Goal: Information Seeking & Learning: Learn about a topic

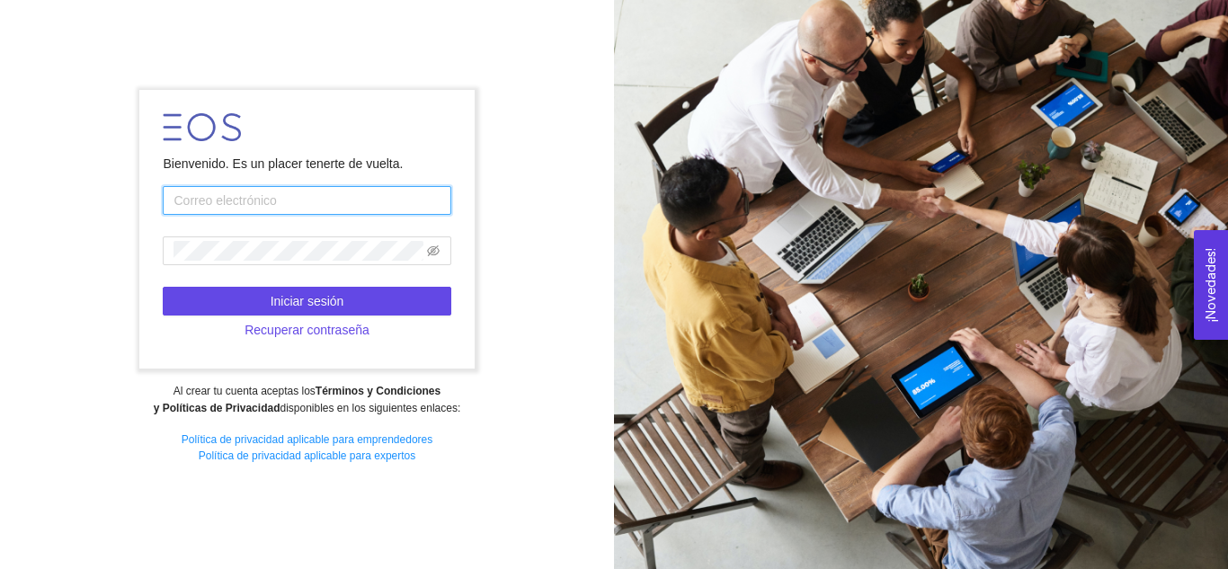
type input "lucy.gonza07@hotmail.com"
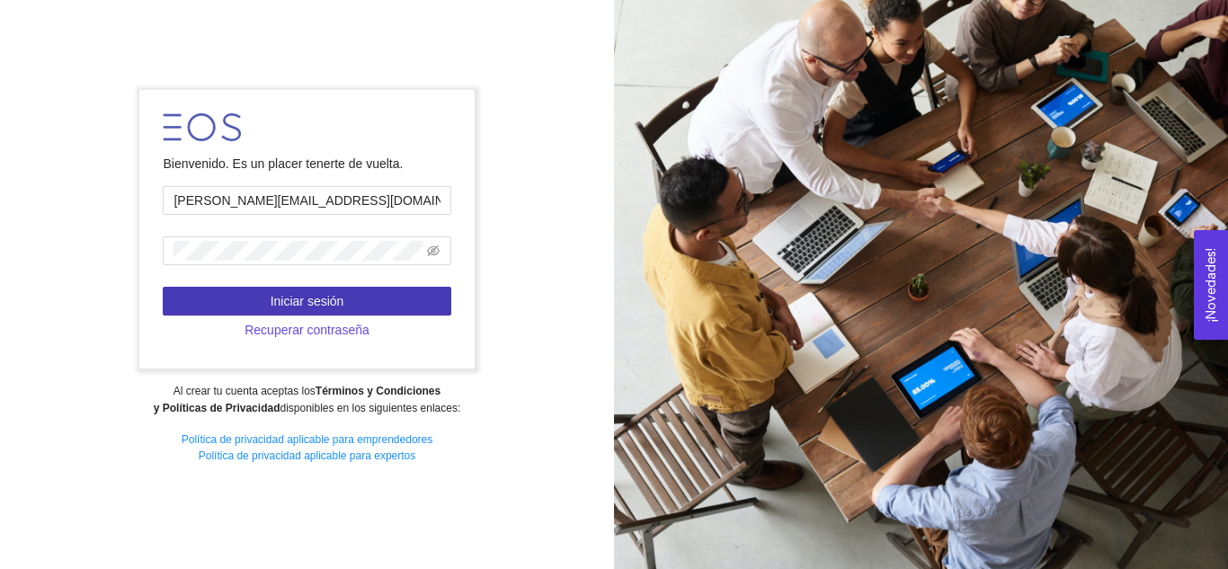
click at [345, 302] on button "Iniciar sesión" at bounding box center [307, 301] width 288 height 29
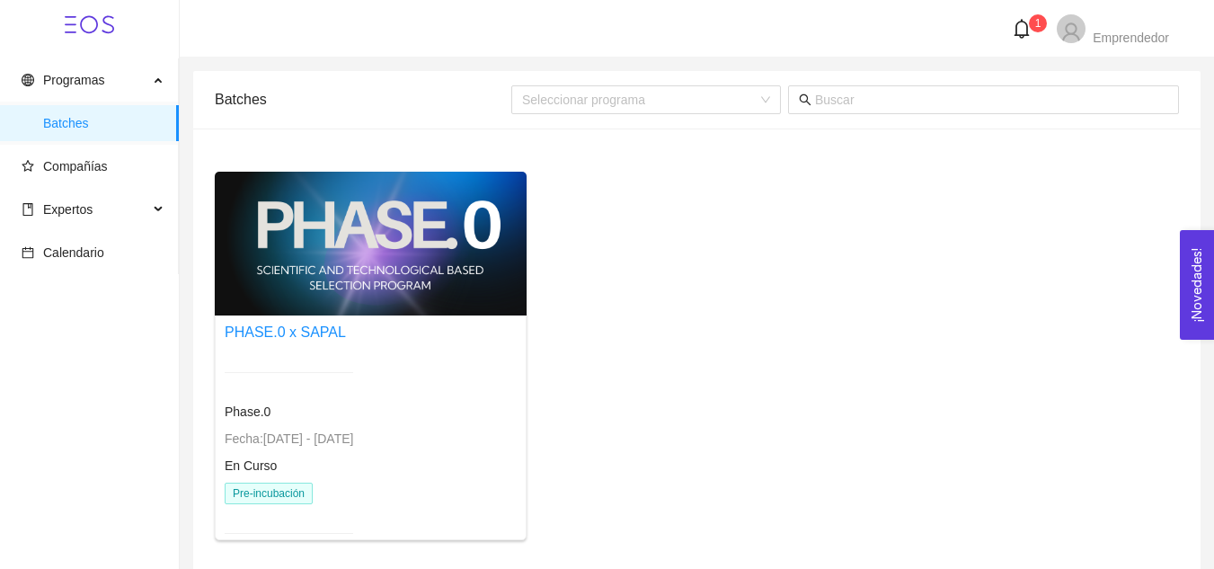
click at [332, 463] on div "En Curso" at bounding box center [289, 466] width 129 height 20
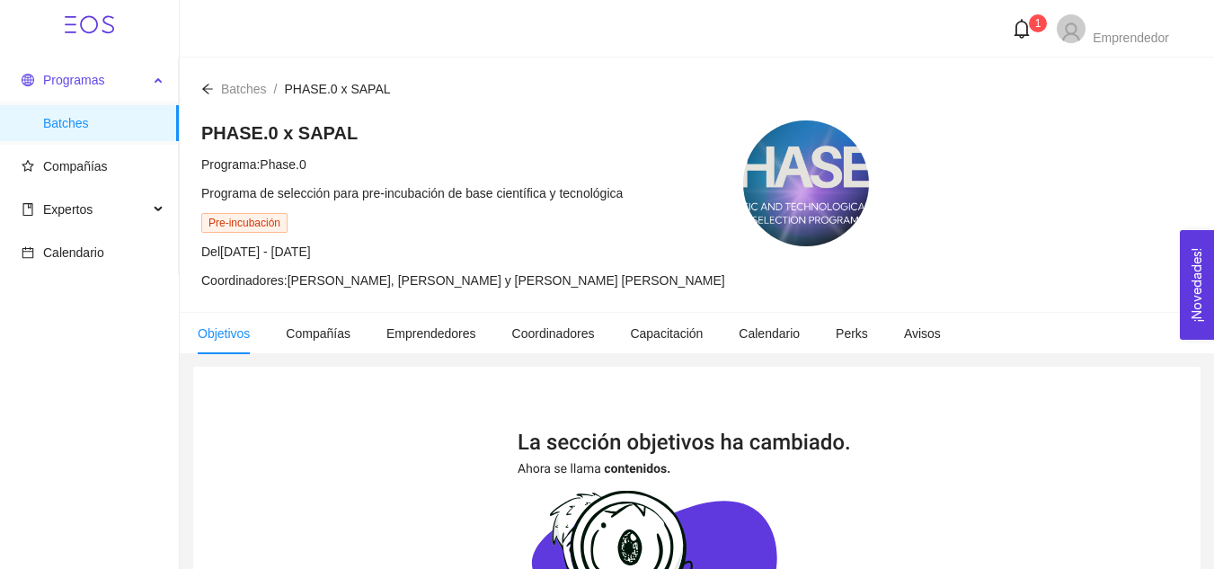
click at [120, 86] on span "Programas" at bounding box center [85, 80] width 127 height 36
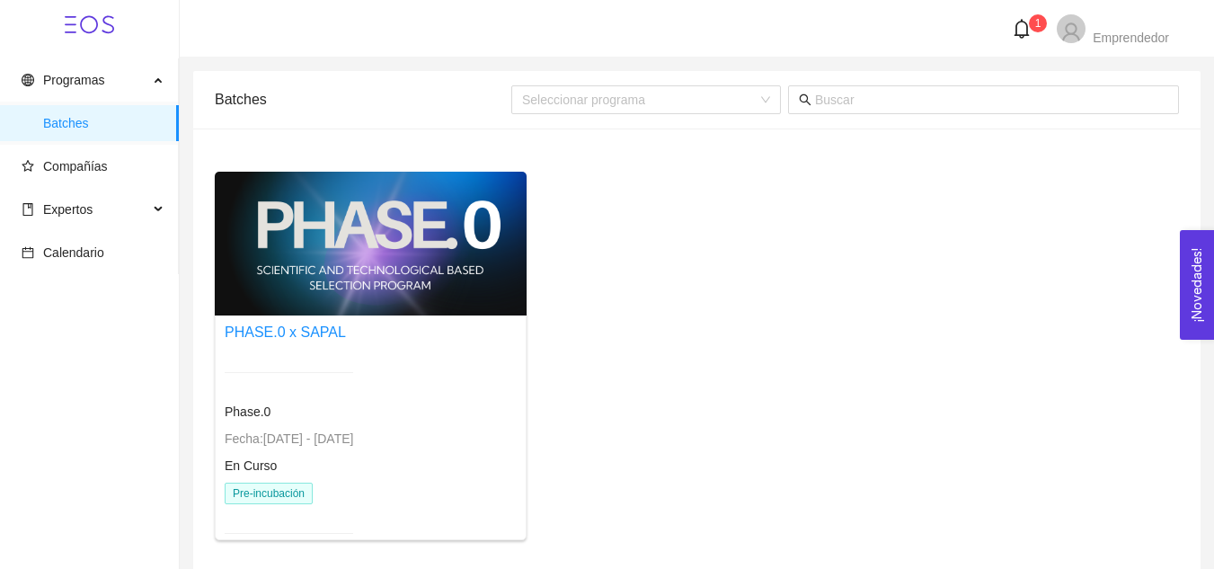
scroll to position [71, 0]
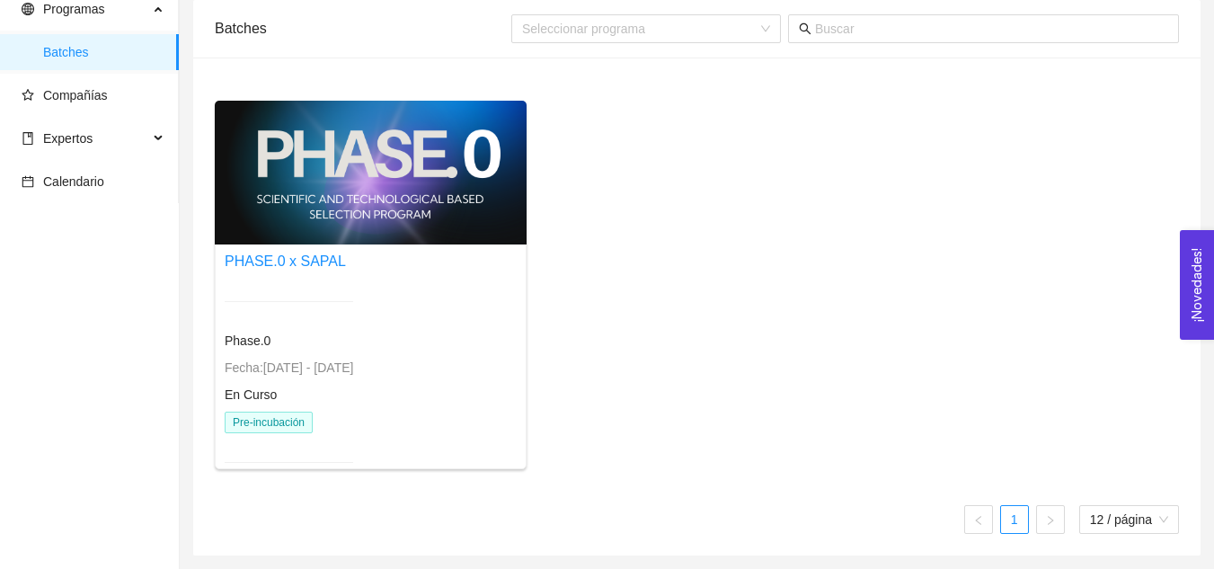
click at [291, 431] on span "Pre-incubación" at bounding box center [269, 423] width 88 height 22
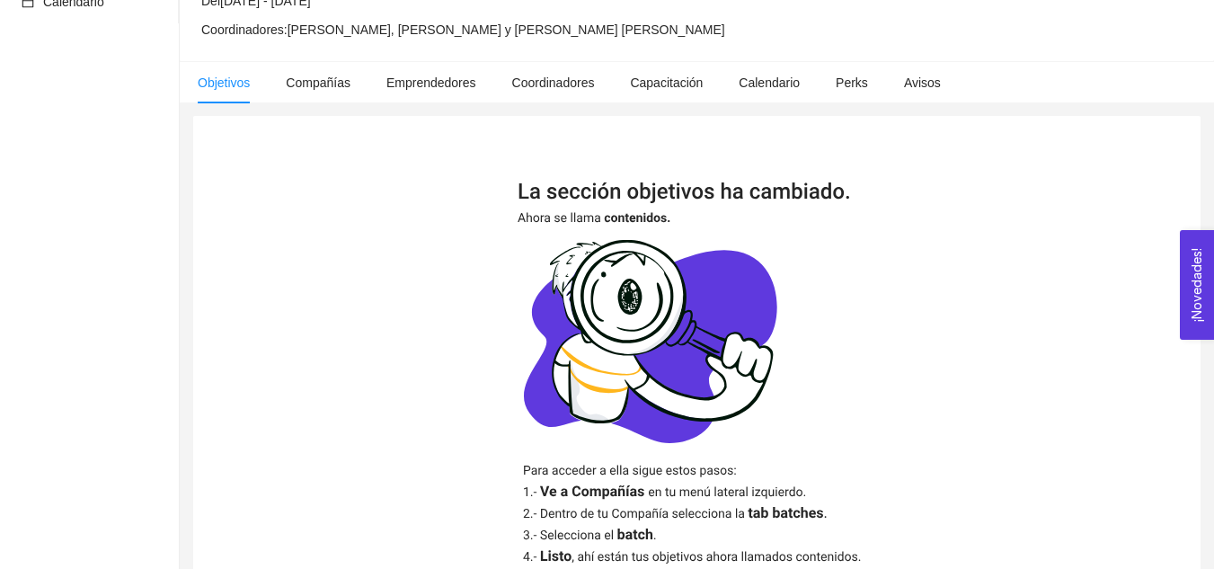
scroll to position [439, 0]
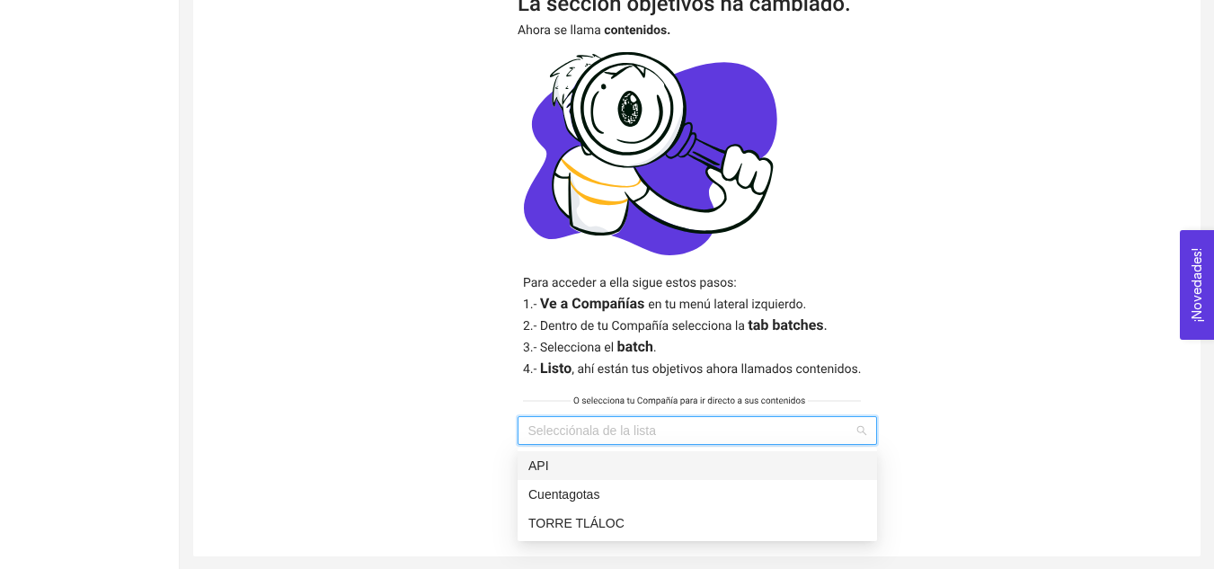
click at [586, 432] on input "search" at bounding box center [690, 430] width 325 height 27
click at [573, 496] on div "Cuentagotas" at bounding box center [697, 494] width 338 height 20
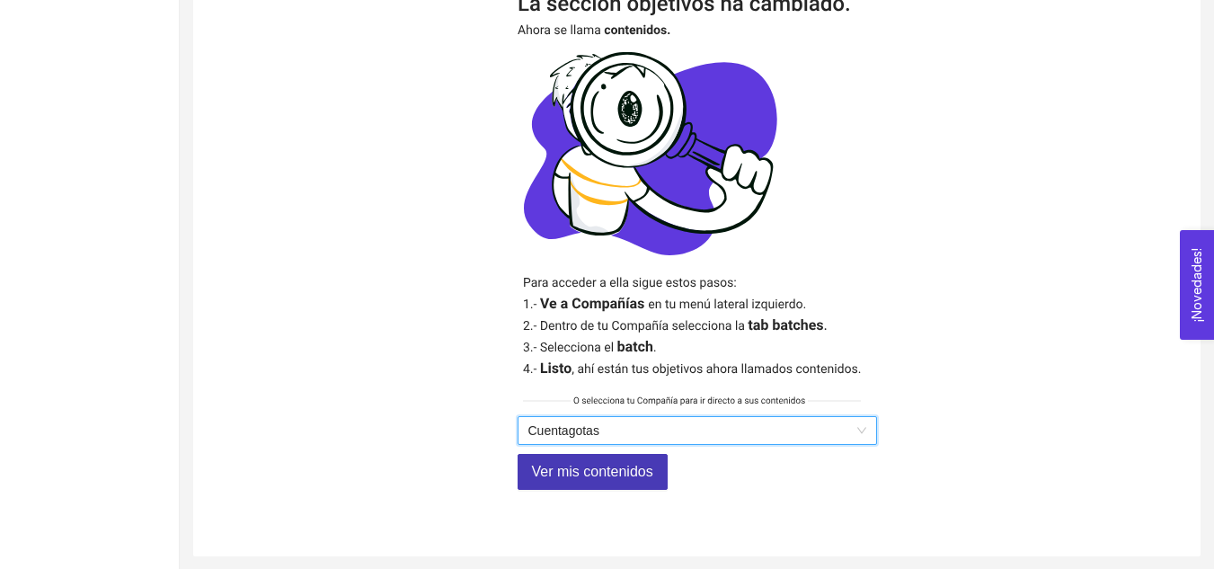
click at [572, 477] on span "Ver mis contenidos" at bounding box center [592, 471] width 121 height 22
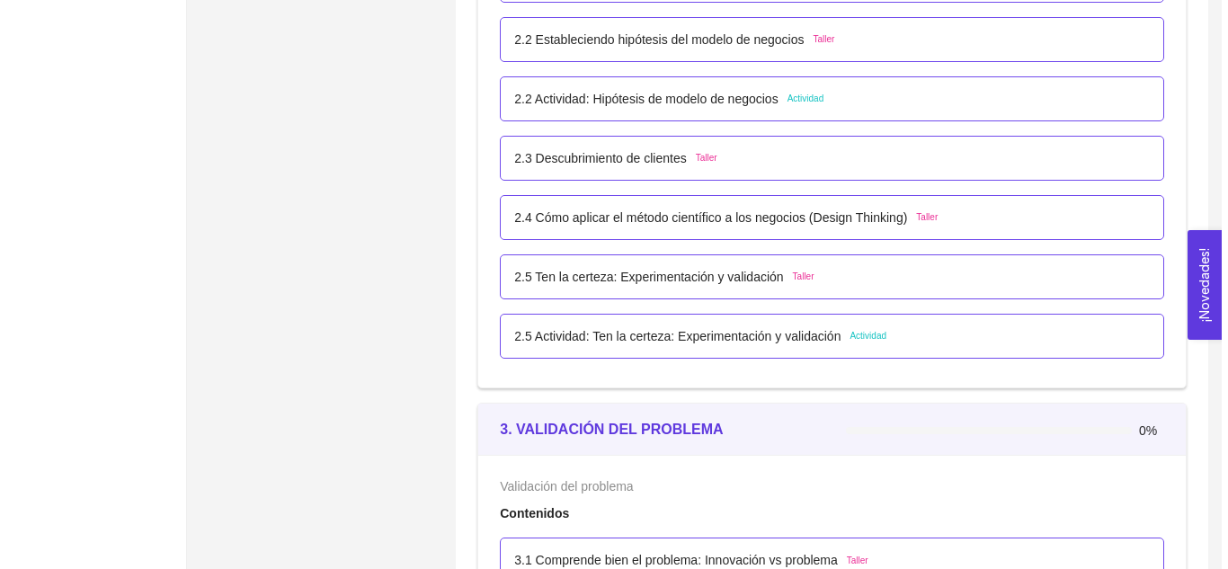
scroll to position [2162, 0]
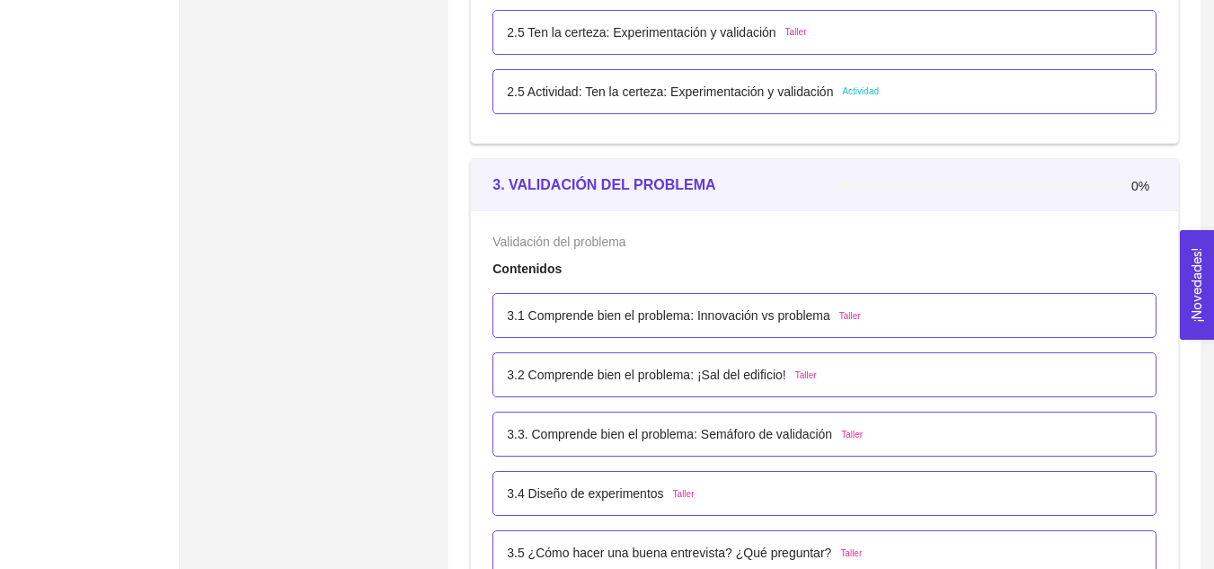
click at [566, 306] on p "3.1 Comprende bien el problema: Innovación vs problema" at bounding box center [669, 316] width 324 height 20
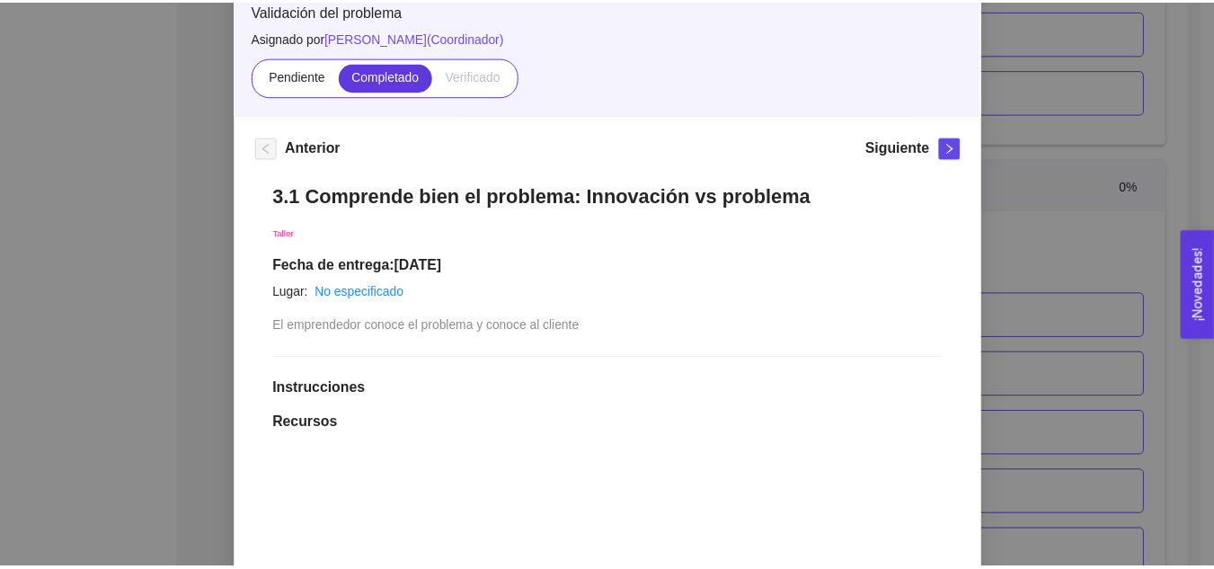
scroll to position [0, 0]
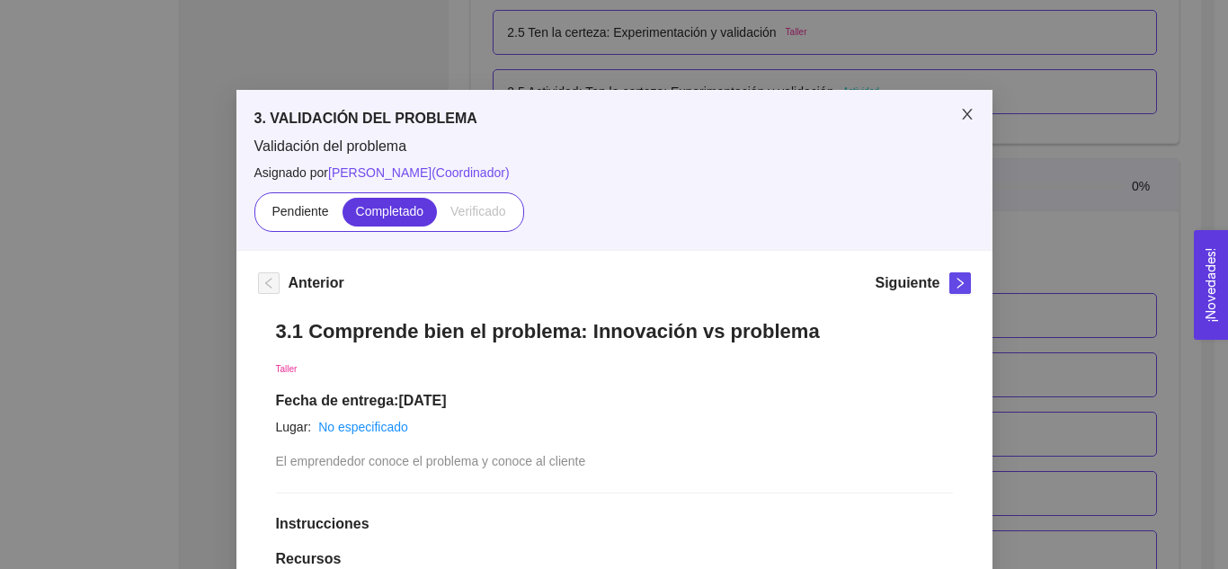
click at [960, 121] on icon "close" at bounding box center [967, 114] width 14 height 14
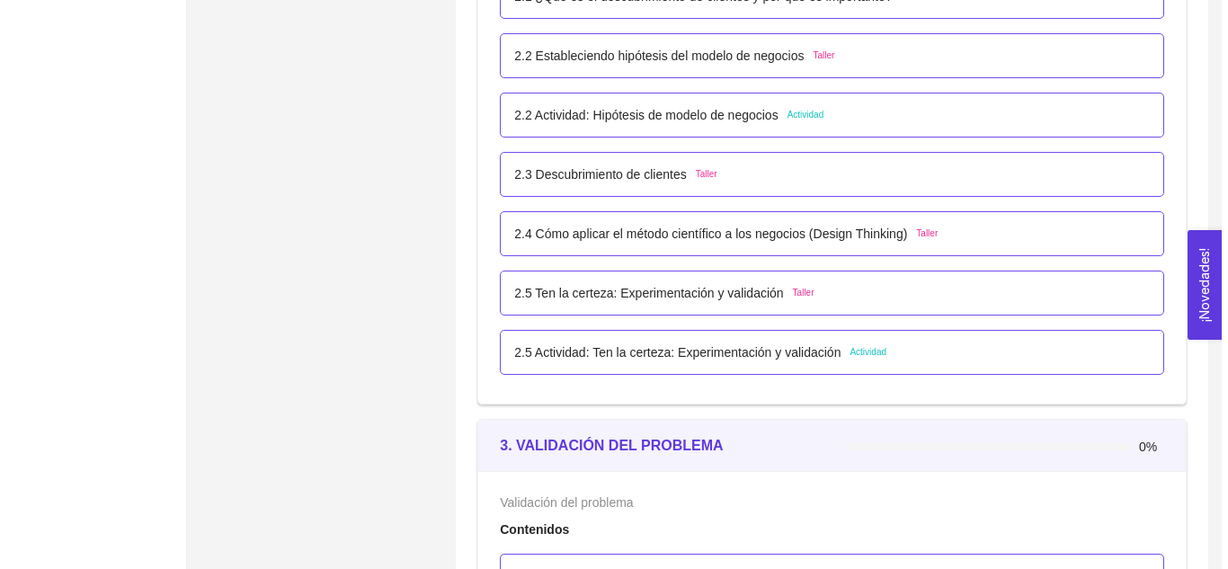
scroll to position [1902, 0]
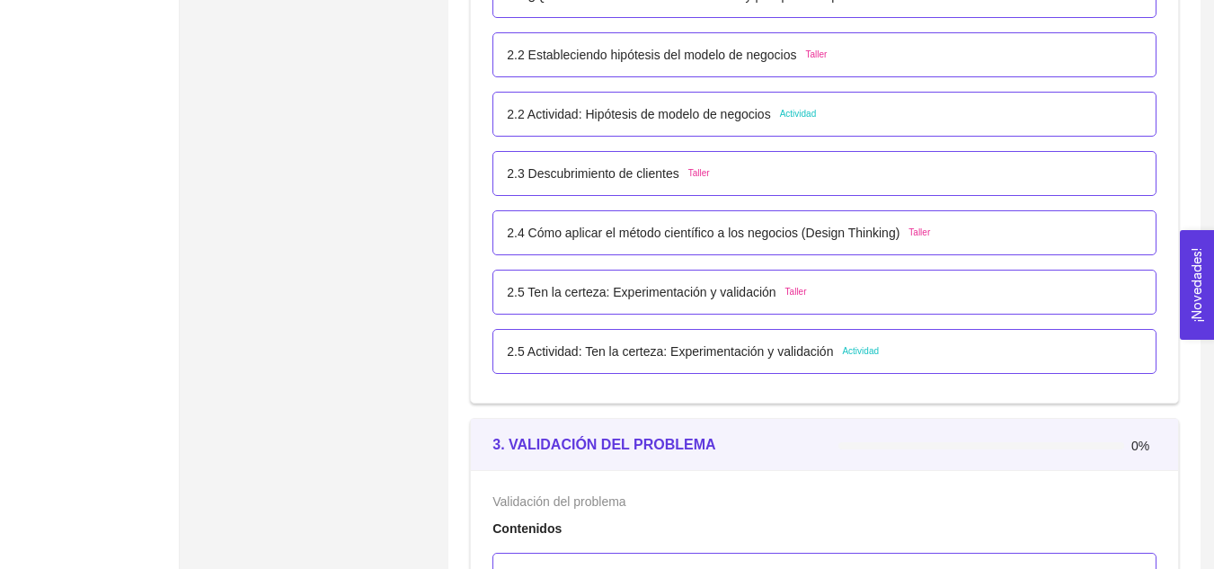
click at [790, 359] on p "2.5 Actividad: Ten la certeza: Experimentación y validación" at bounding box center [670, 352] width 326 height 20
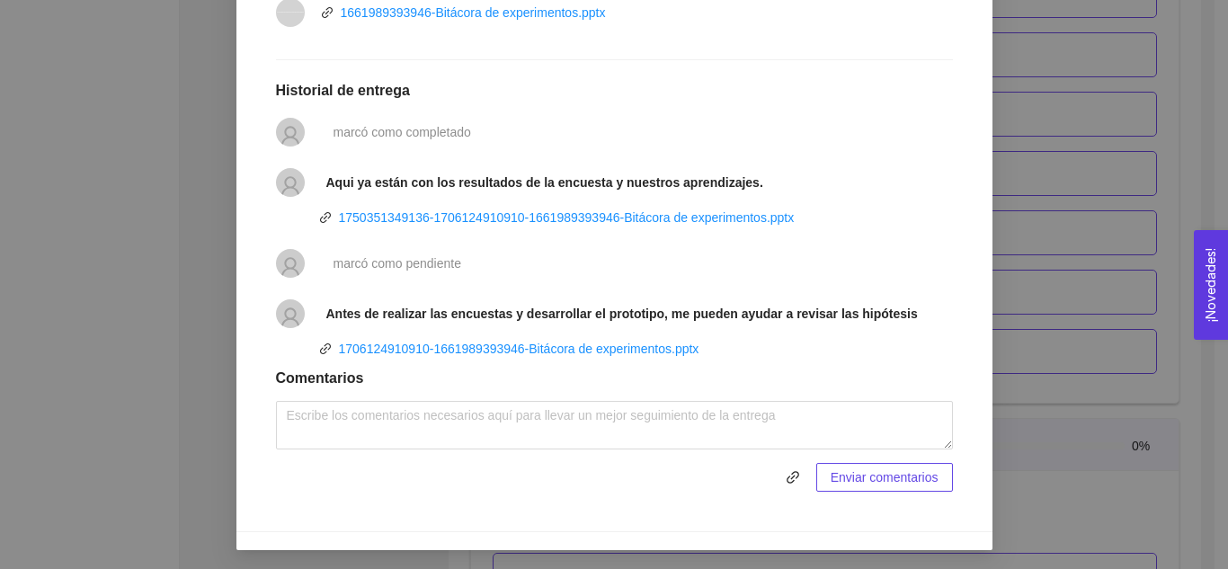
scroll to position [735, 0]
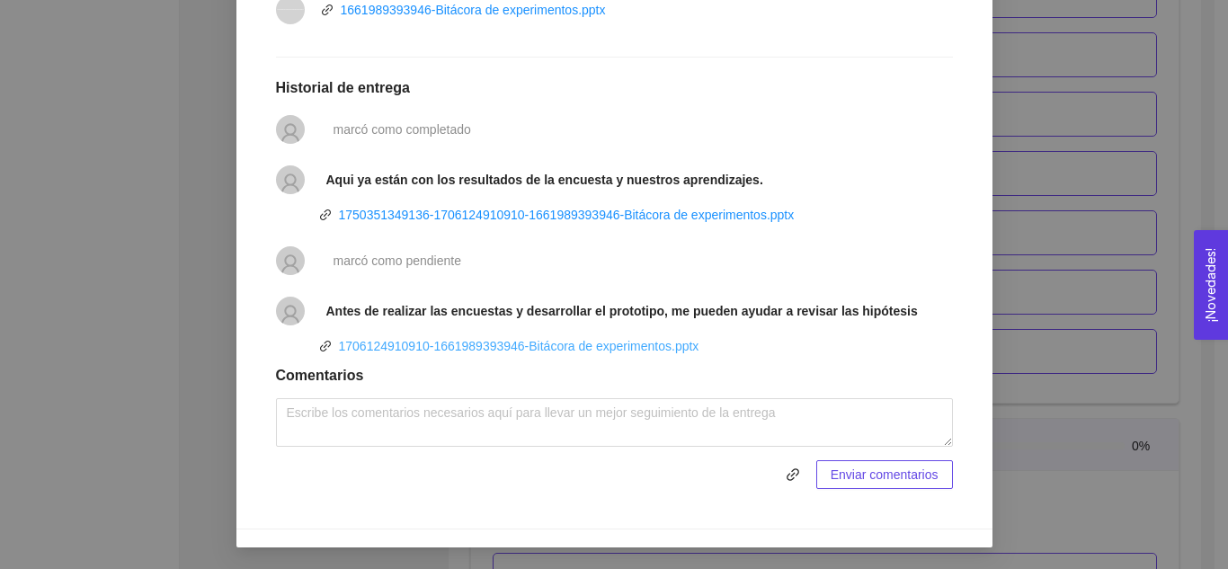
click at [546, 346] on link "1706124910910-1661989393946-Bitácora de experimentos.pptx" at bounding box center [519, 346] width 360 height 14
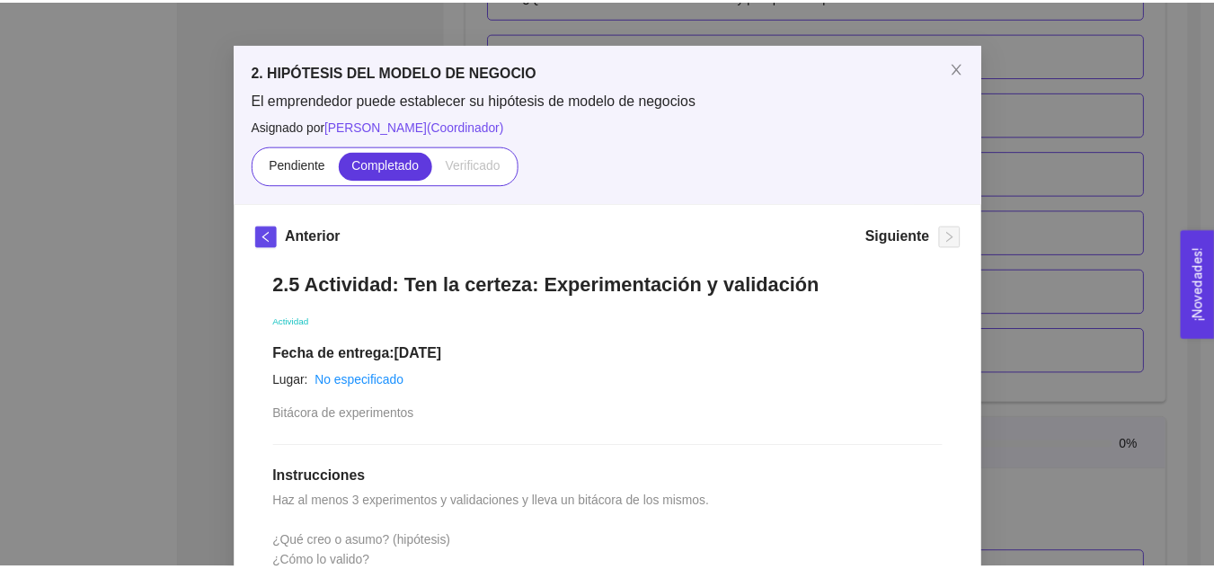
scroll to position [46, 0]
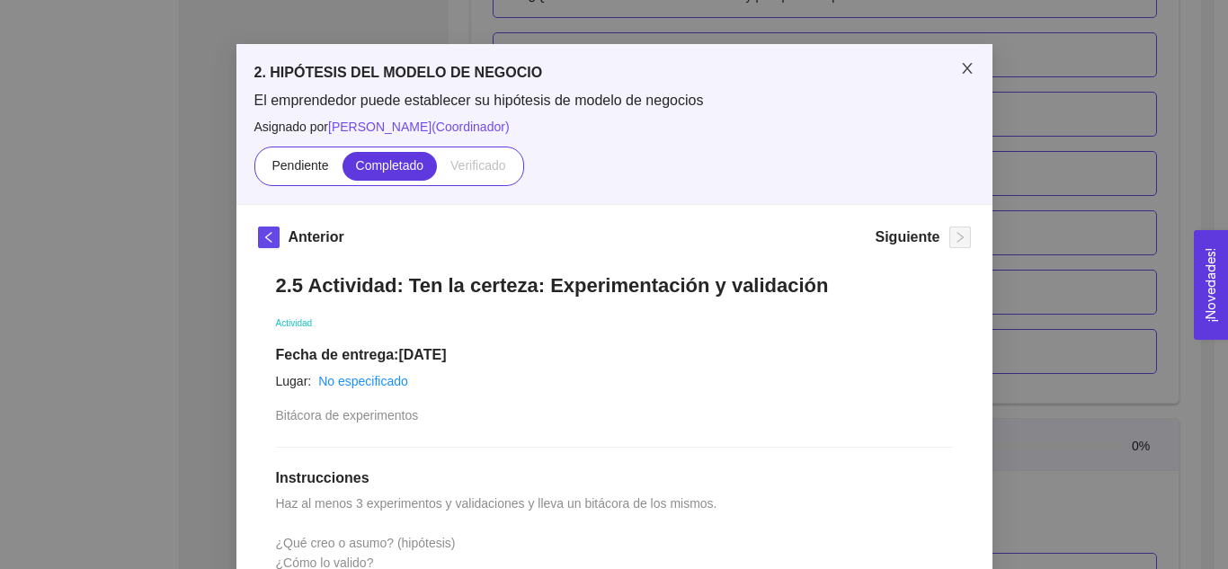
click at [945, 70] on span "Close" at bounding box center [967, 69] width 50 height 50
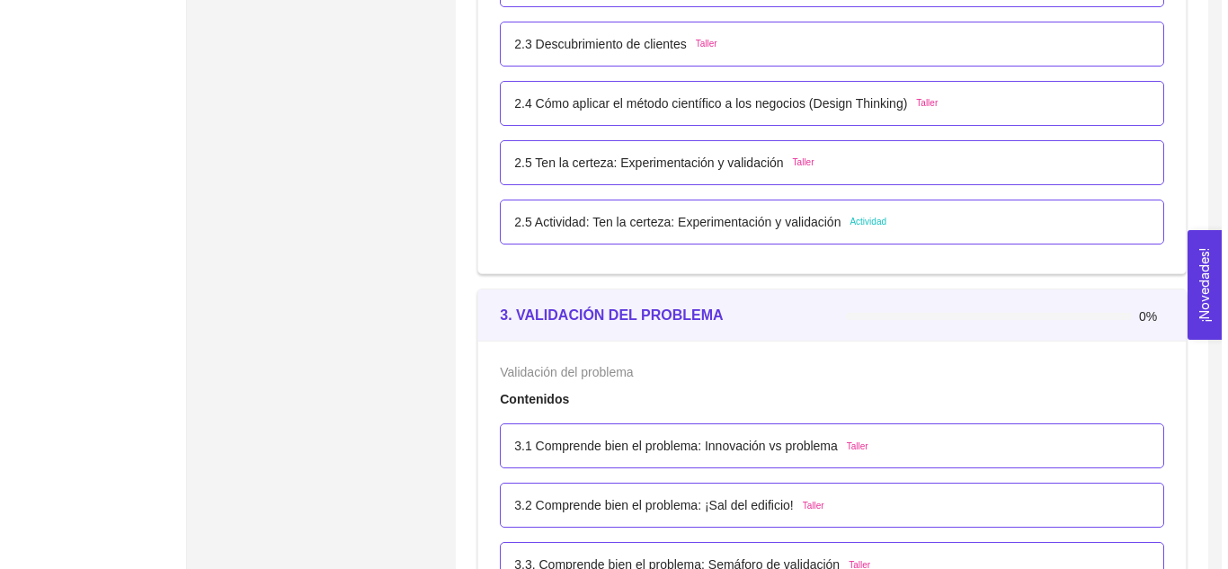
scroll to position [2030, 0]
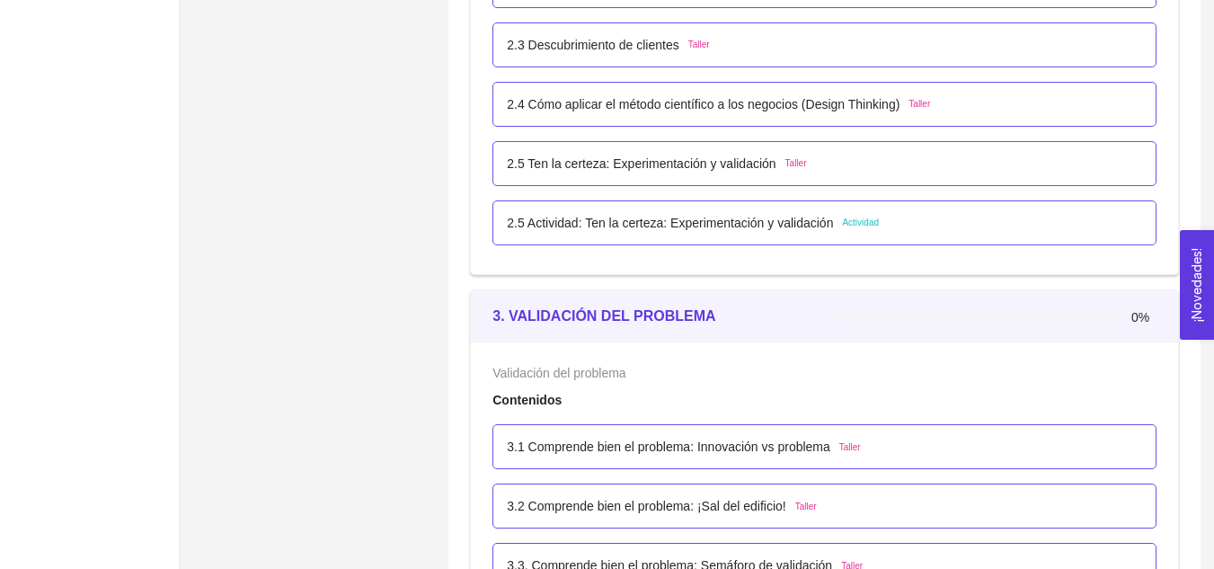
click at [728, 221] on p "2.5 Actividad: Ten la certeza: Experimentación y validación" at bounding box center [670, 223] width 326 height 20
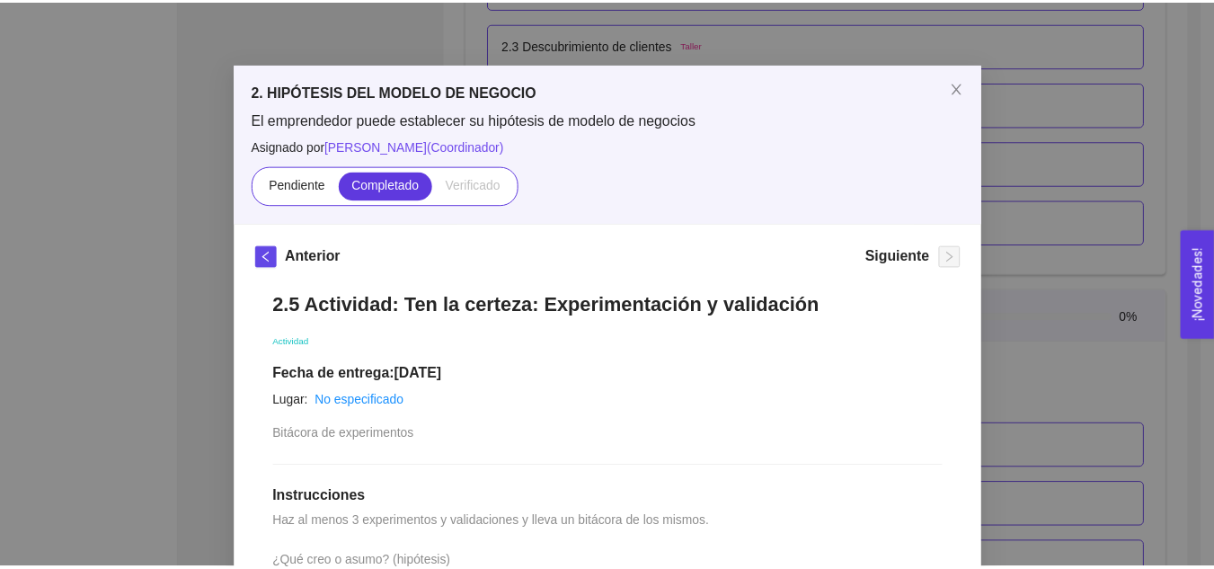
scroll to position [0, 0]
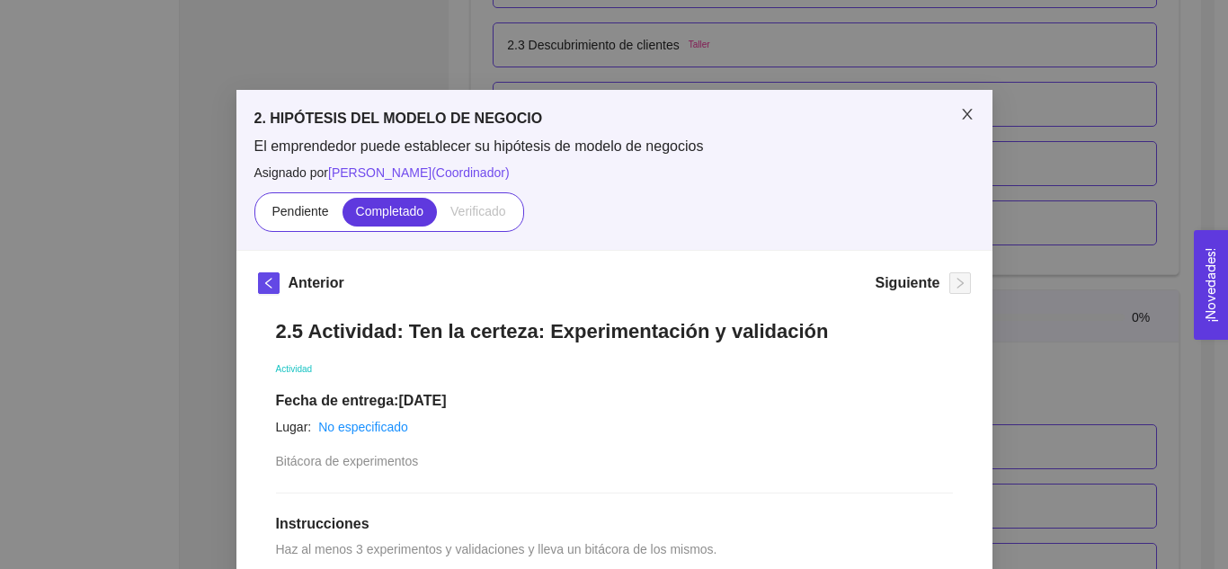
click at [962, 114] on icon "close" at bounding box center [967, 114] width 10 height 11
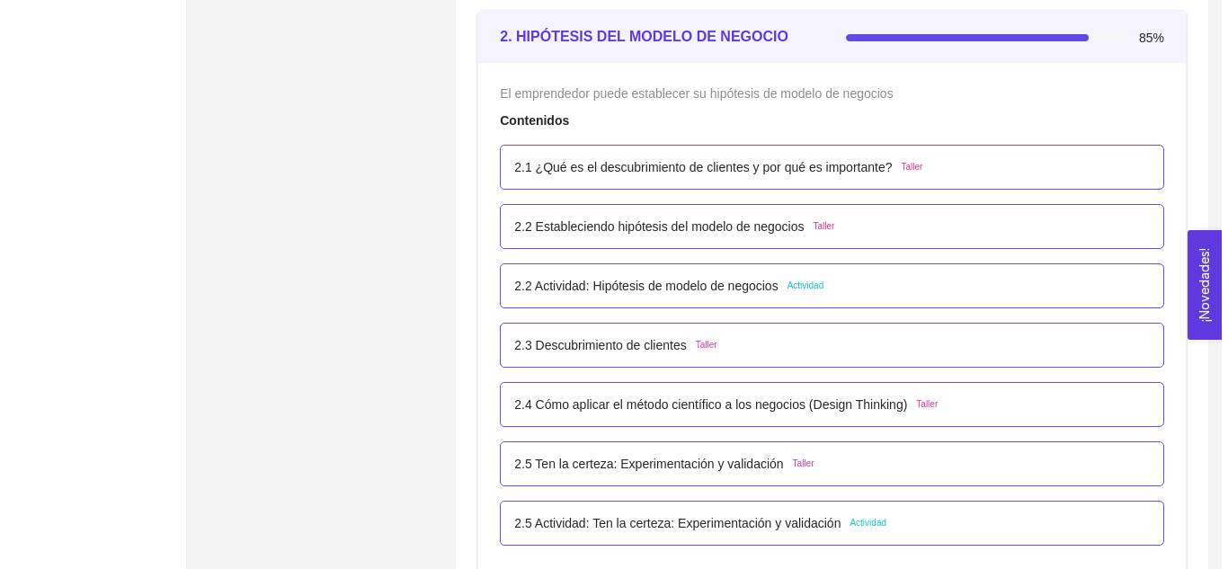
scroll to position [1729, 0]
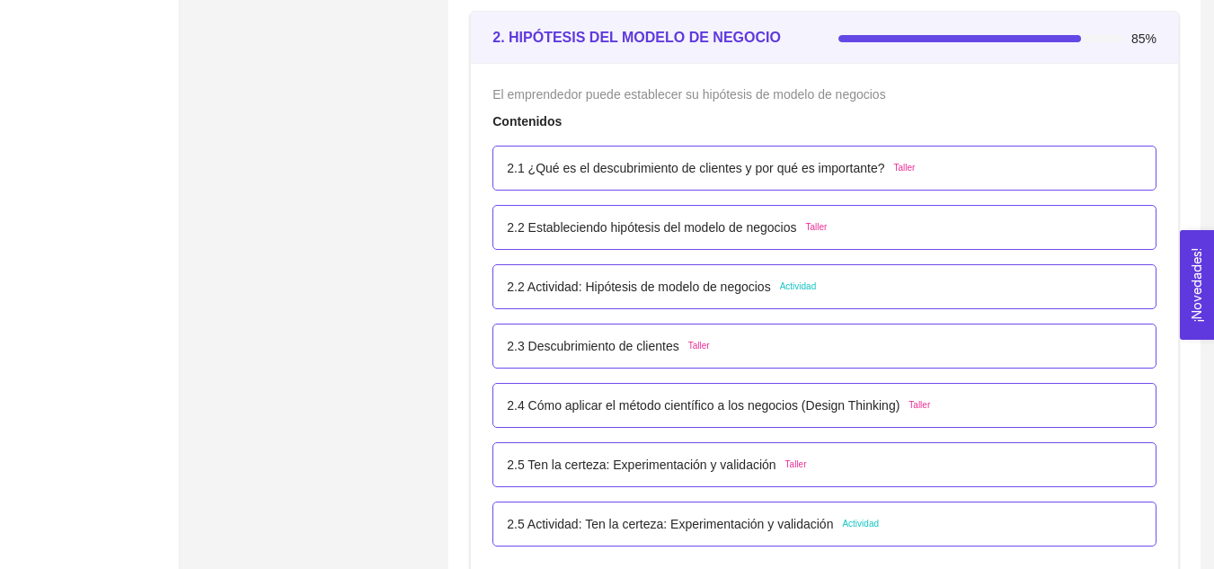
click at [858, 176] on p "2.1 ¿Qué es el descubrimiento de clientes y por qué es importante?" at bounding box center [695, 168] width 377 height 20
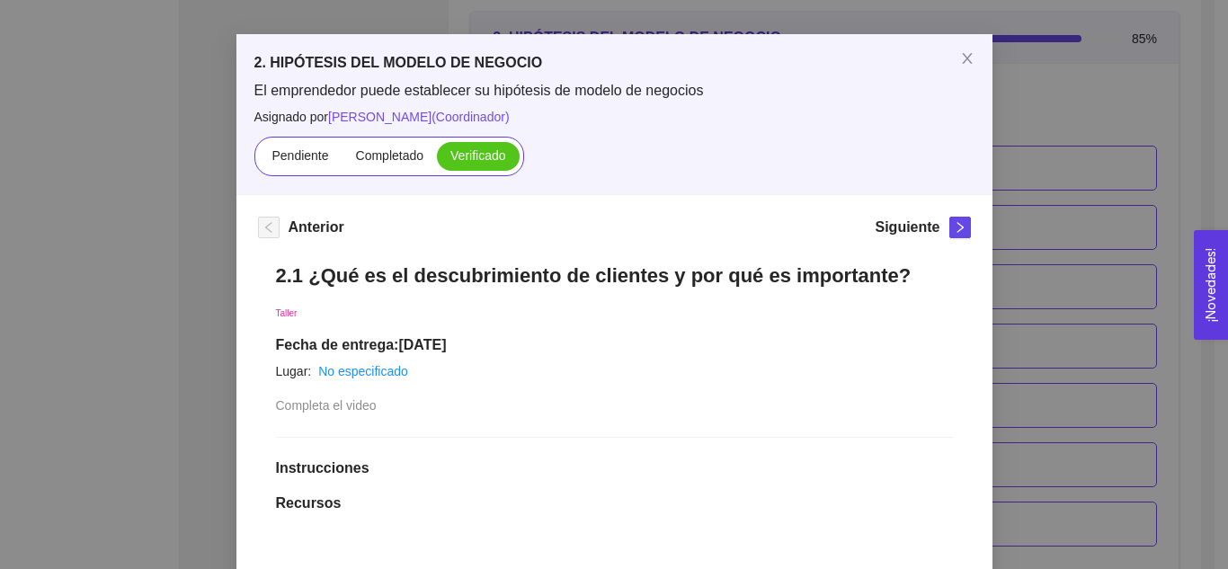
scroll to position [70, 0]
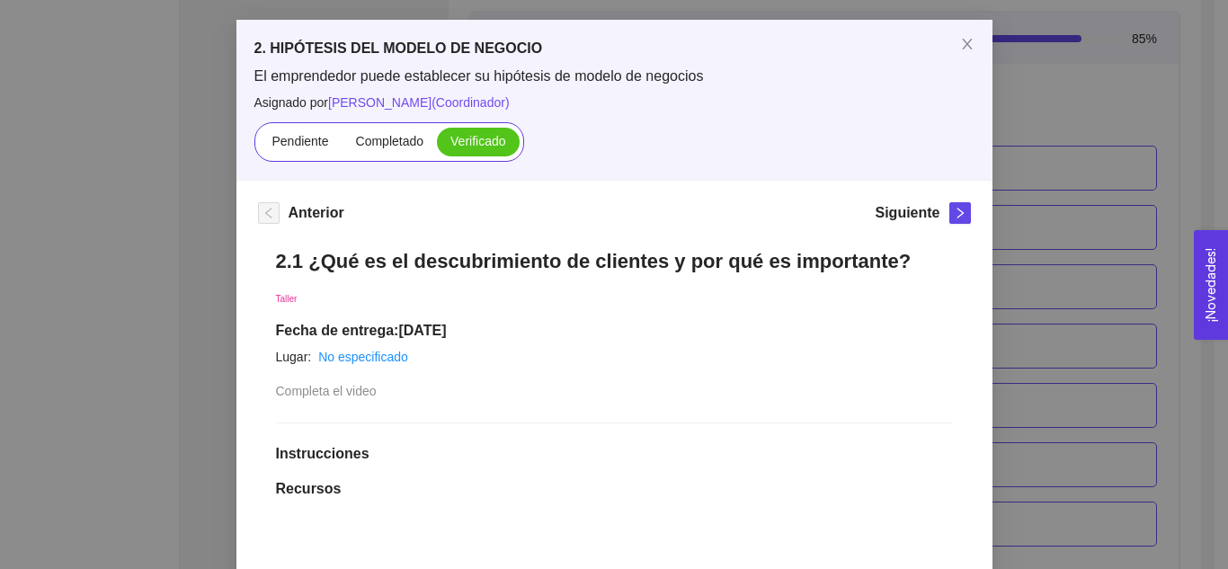
click at [933, 224] on div "Siguiente" at bounding box center [922, 216] width 95 height 29
click at [950, 213] on span "right" at bounding box center [960, 213] width 20 height 13
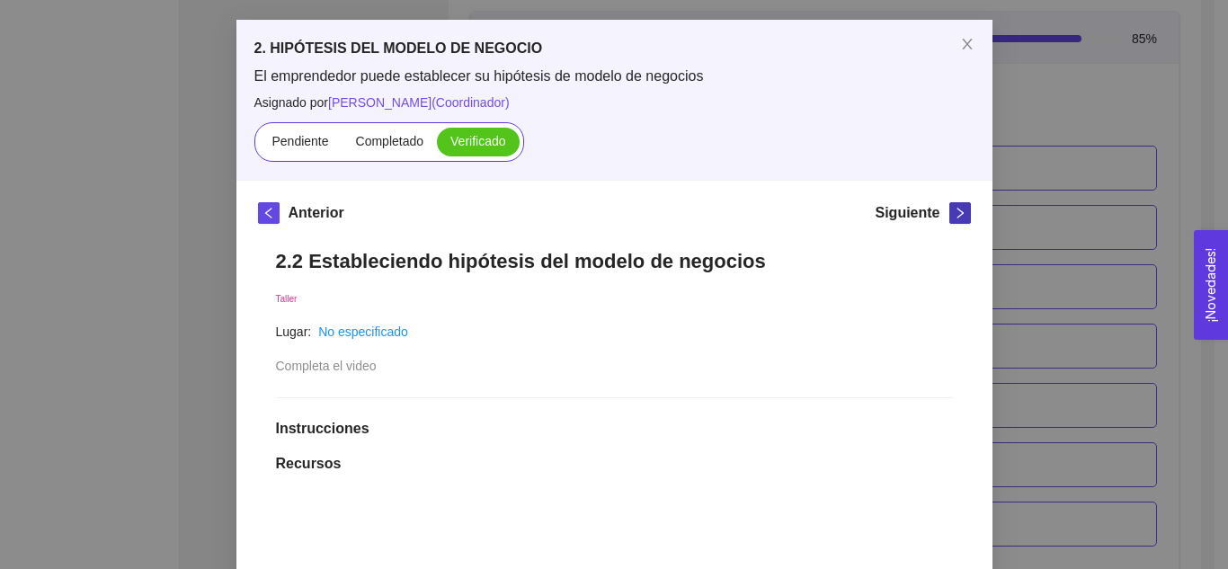
click at [950, 213] on span "right" at bounding box center [960, 213] width 20 height 13
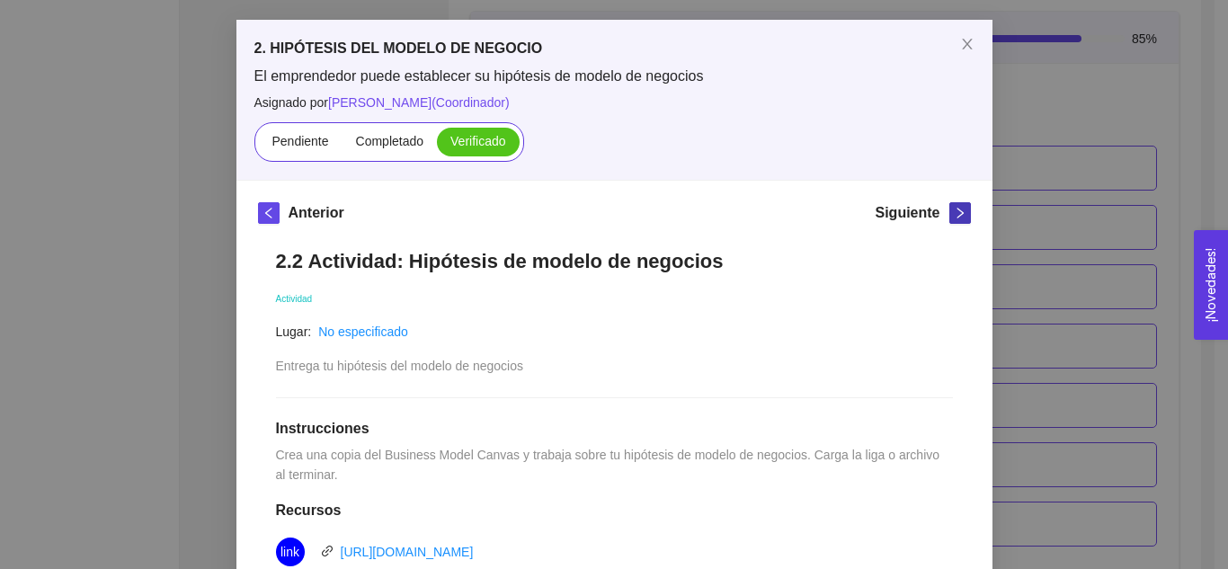
click at [950, 213] on span "right" at bounding box center [960, 213] width 20 height 13
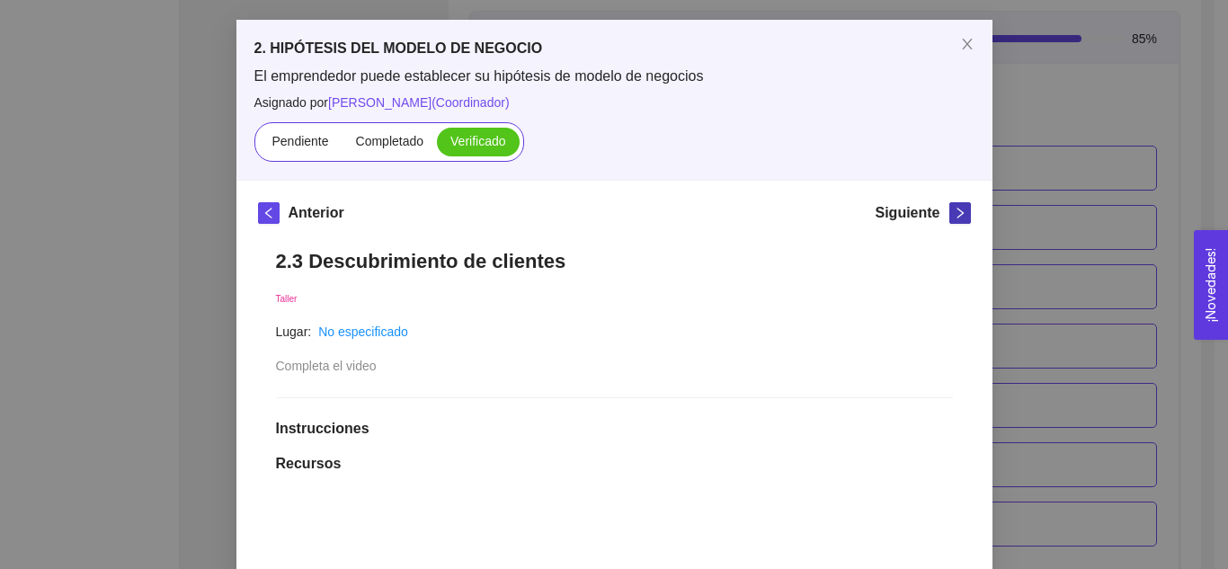
click at [950, 213] on span "right" at bounding box center [960, 213] width 20 height 13
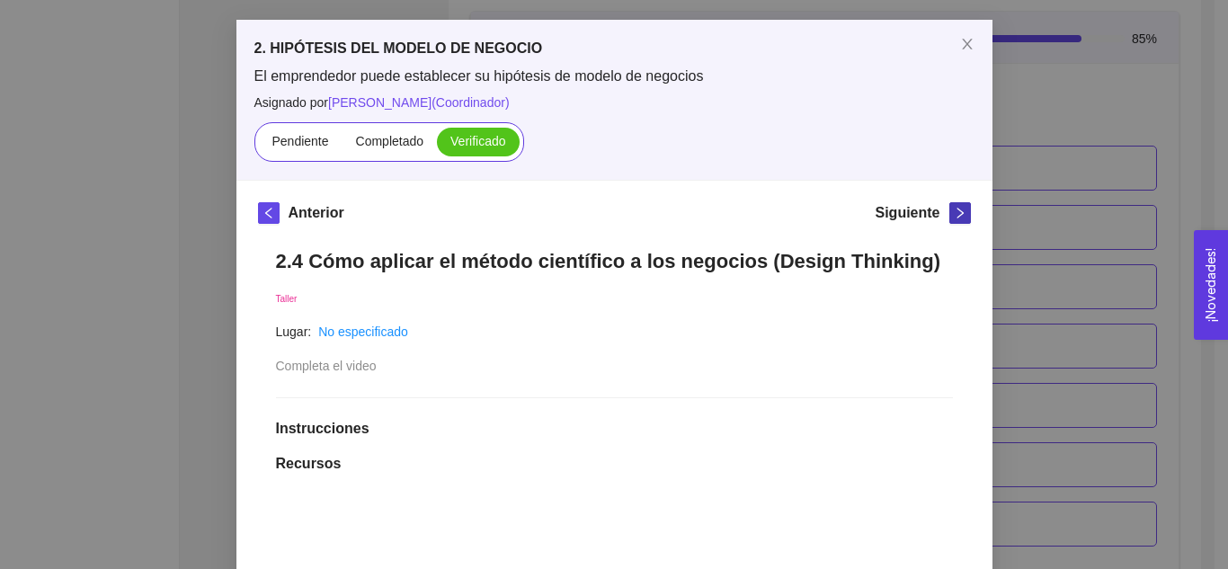
click at [950, 213] on span "right" at bounding box center [960, 213] width 20 height 13
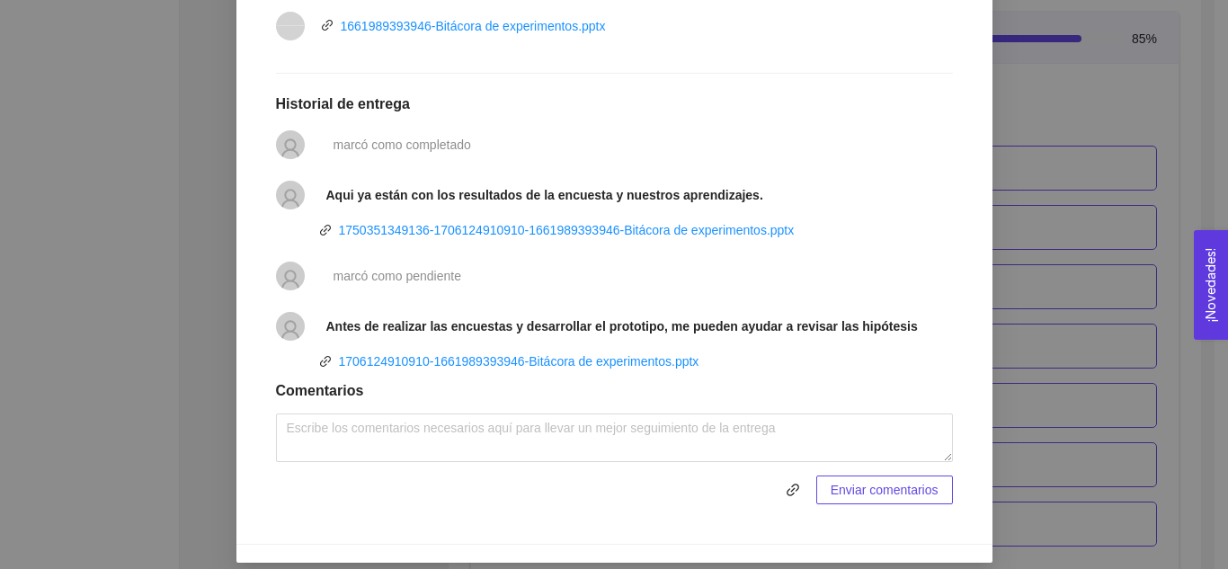
scroll to position [710, 0]
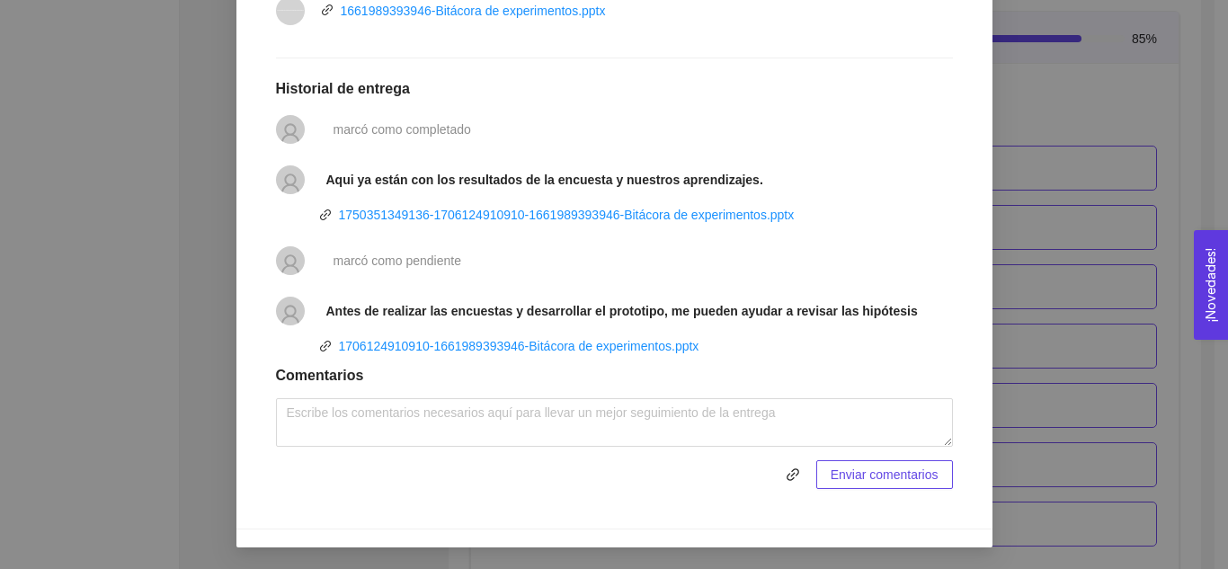
click at [629, 329] on li "Antes de realizar las encuestas y desarrollar el prototipo, me pueden ayudar a …" at bounding box center [614, 311] width 677 height 50
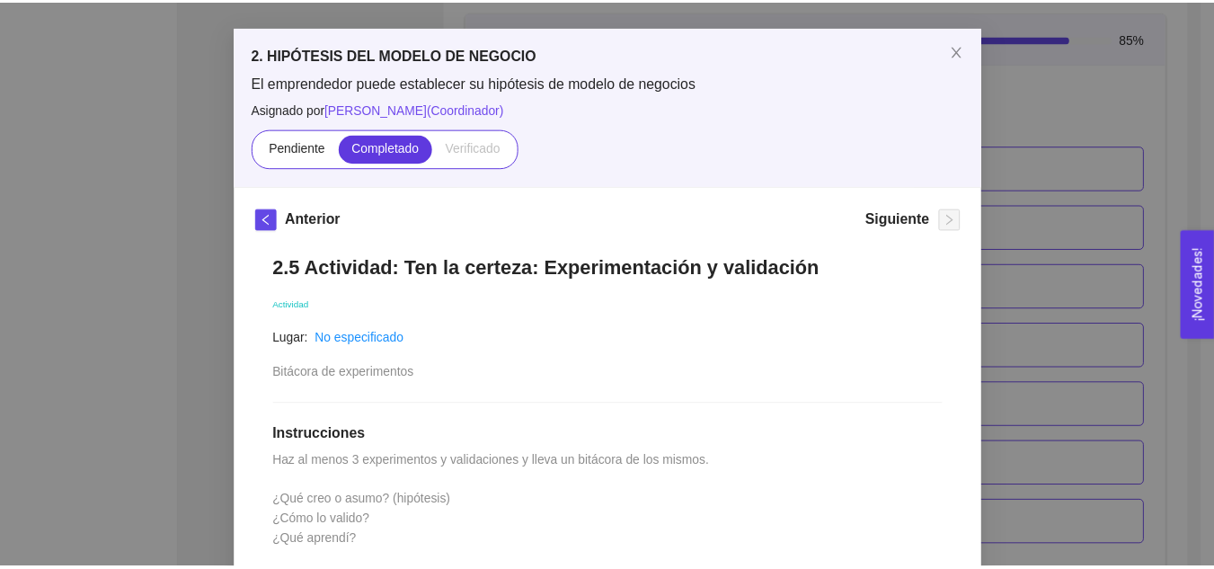
scroll to position [63, 0]
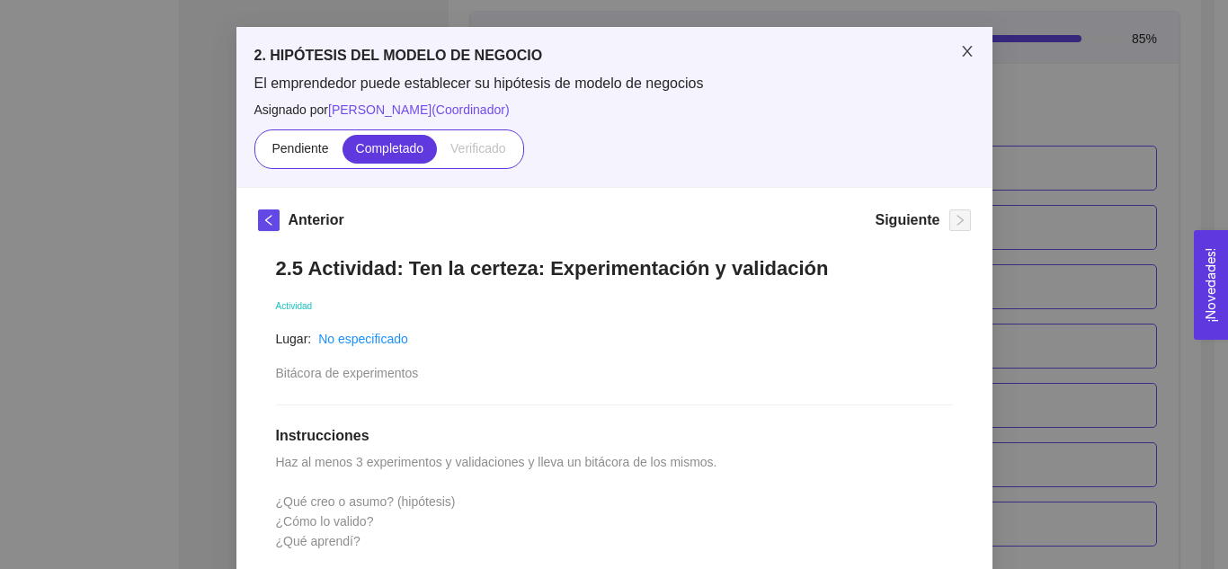
click at [960, 57] on icon "close" at bounding box center [967, 51] width 14 height 14
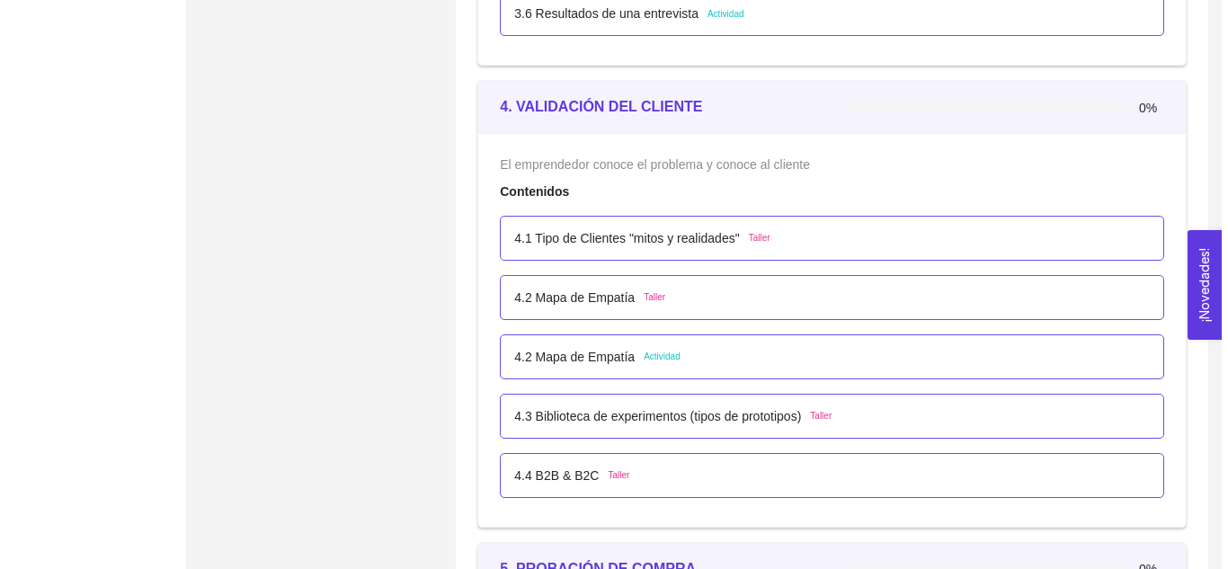
scroll to position [2878, 0]
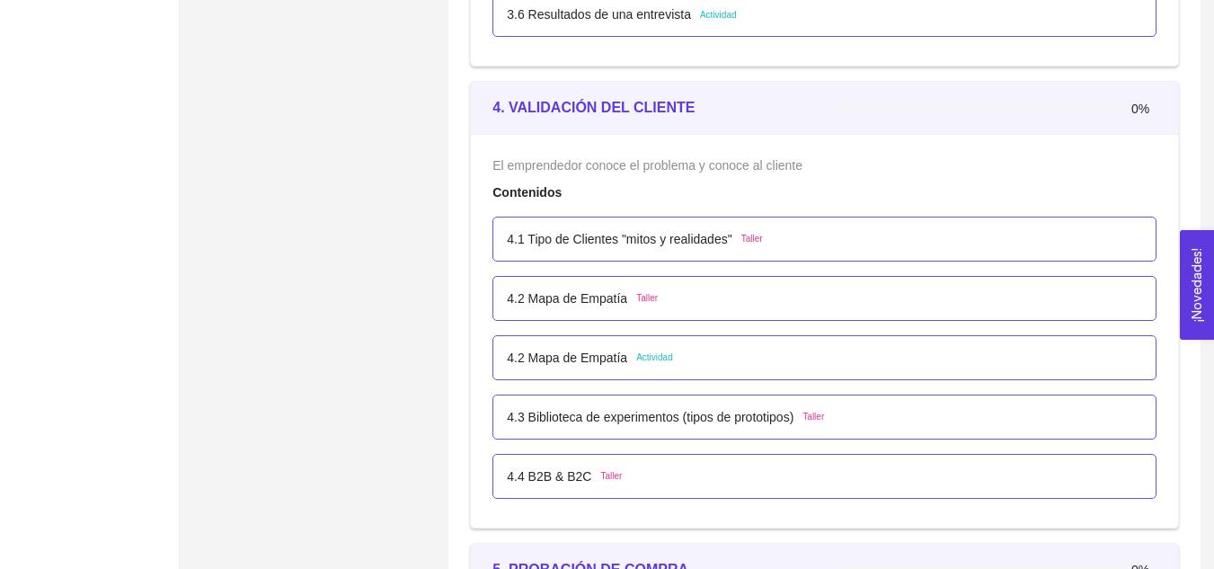
click at [663, 240] on p "4.1 Tipo de Clientes "mitos y realidades"" at bounding box center [619, 239] width 225 height 20
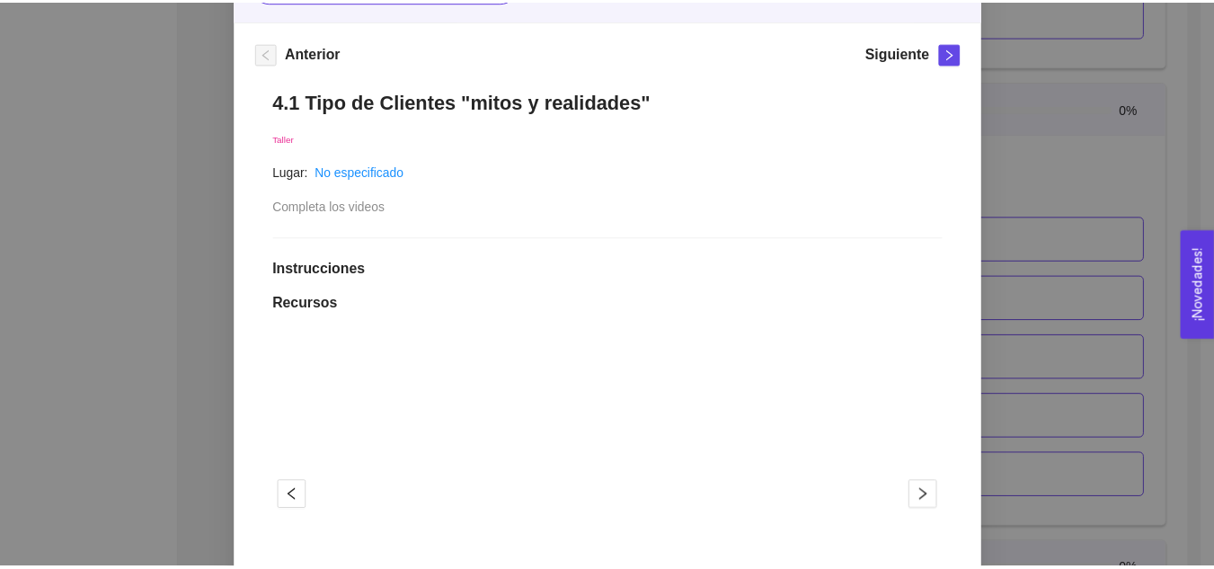
scroll to position [0, 0]
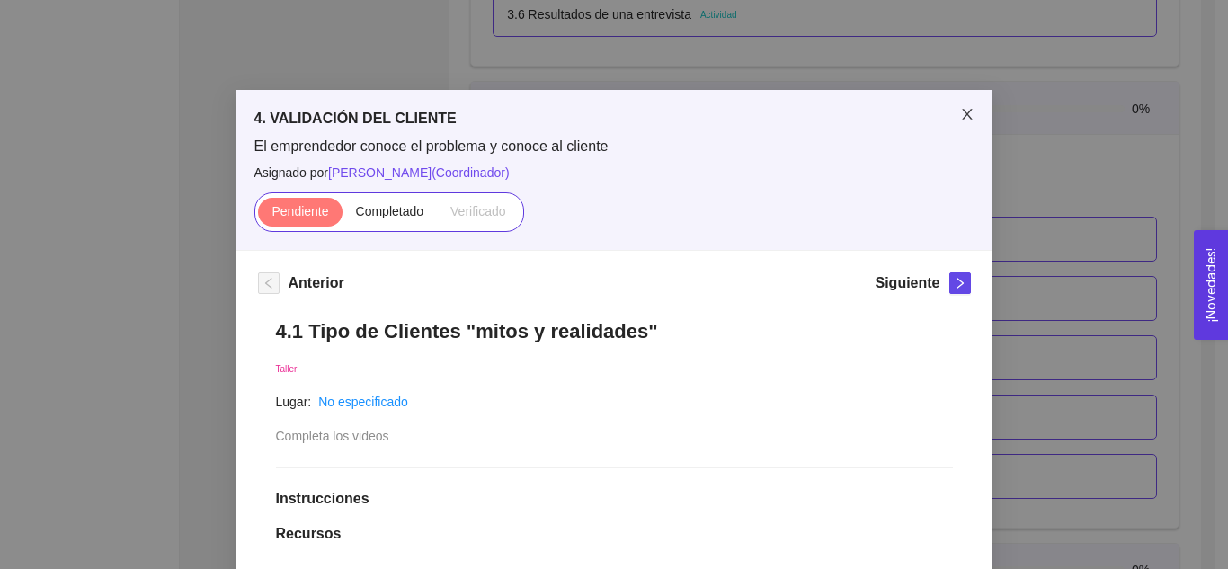
click at [964, 106] on span "Close" at bounding box center [967, 115] width 50 height 50
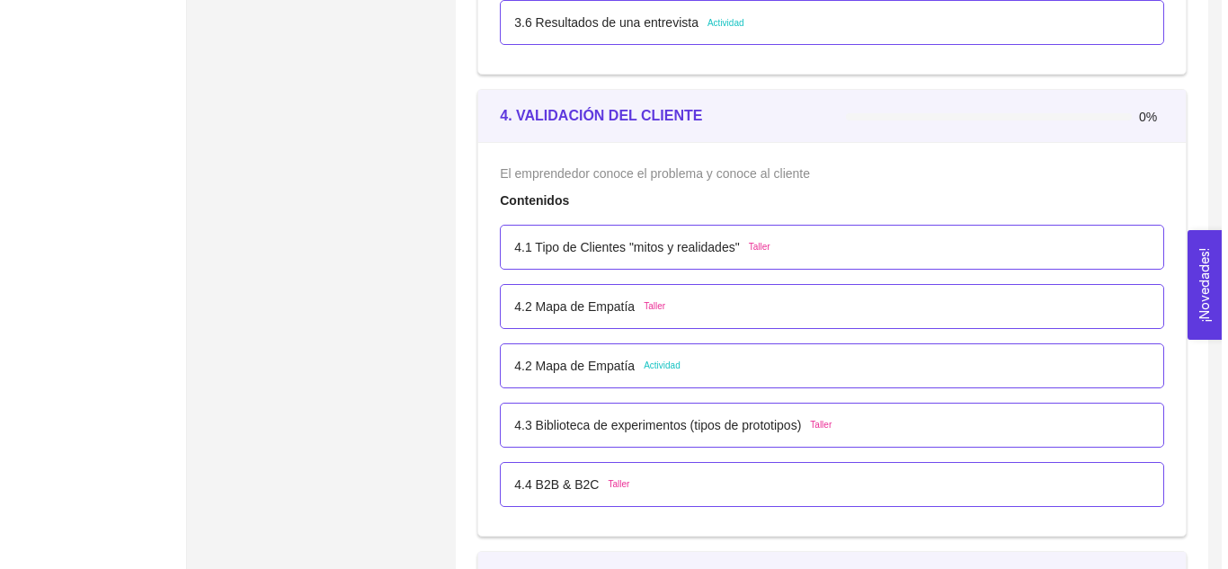
scroll to position [2871, 0]
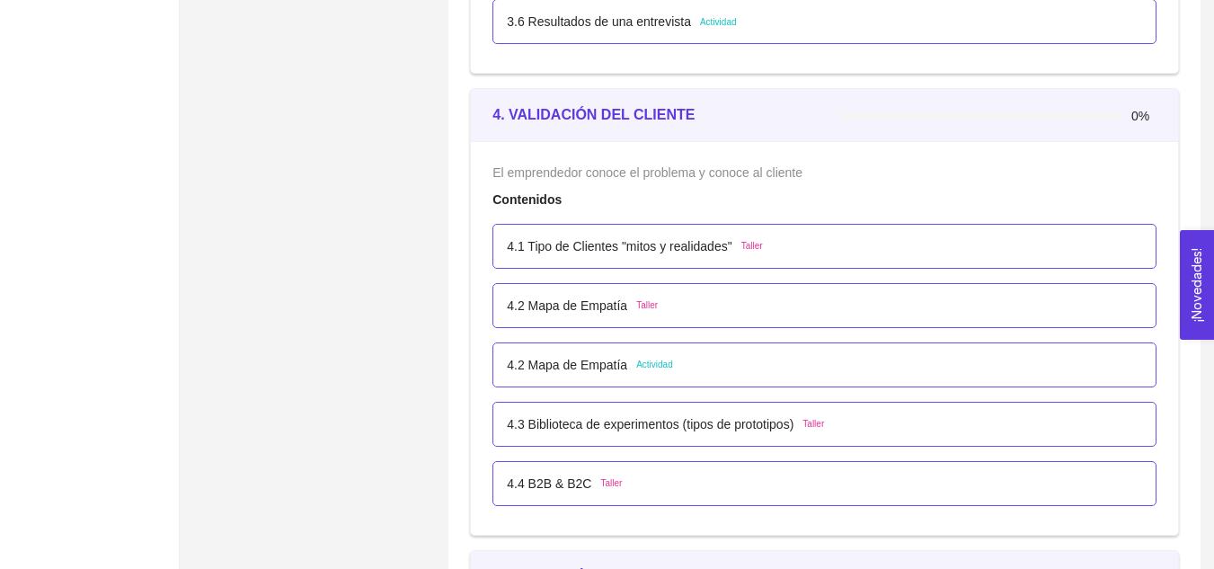
click at [765, 237] on div "4.1 Tipo de Clientes "mitos y realidades" Taller" at bounding box center [824, 246] width 635 height 20
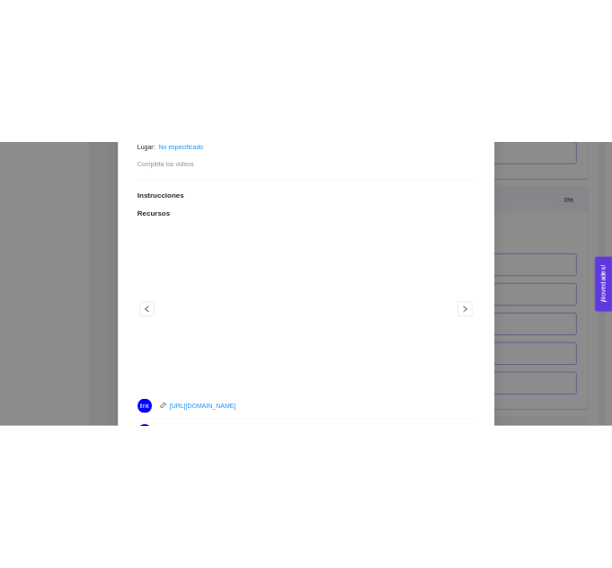
scroll to position [437, 0]
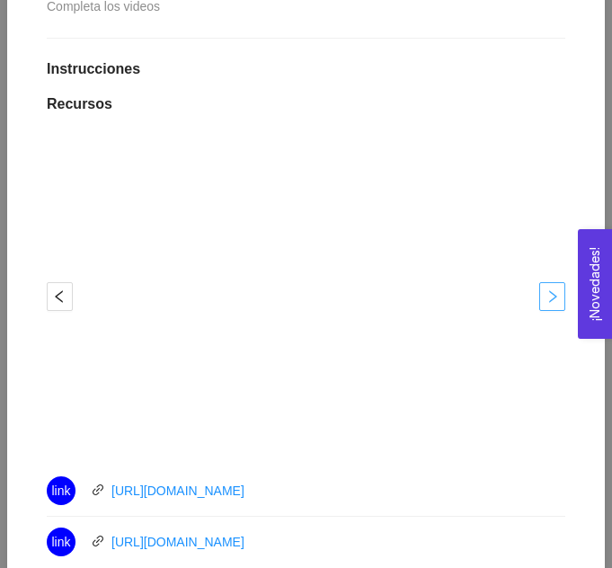
click at [546, 289] on icon "right" at bounding box center [553, 296] width 14 height 14
click at [196, 535] on link "https://youtu.be/3R8ilGtSfyk" at bounding box center [177, 542] width 133 height 14
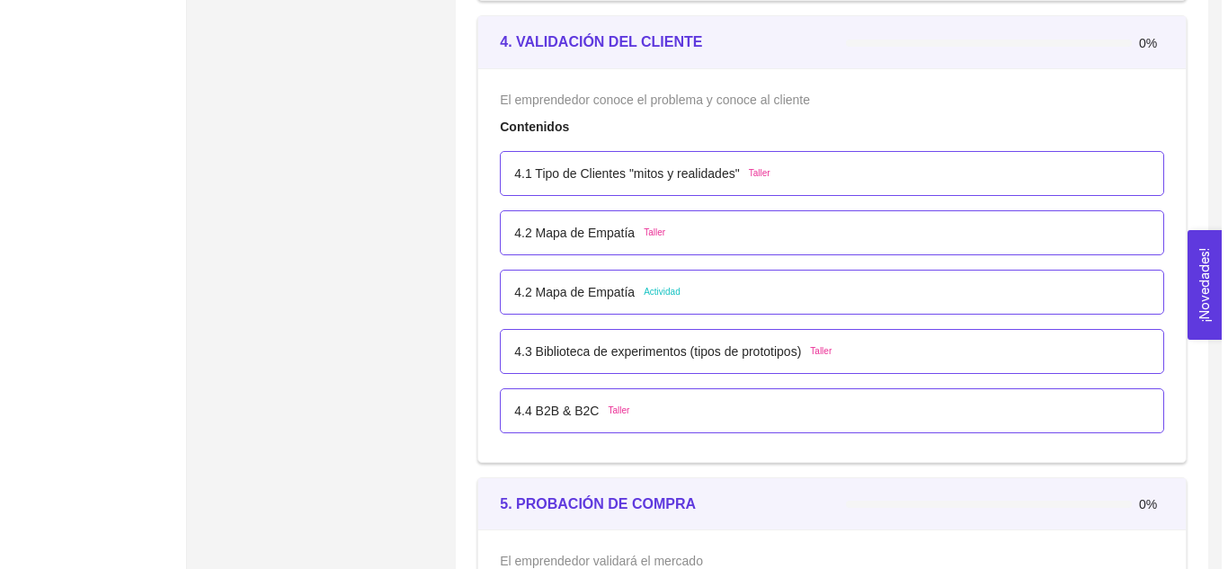
scroll to position [2943, 0]
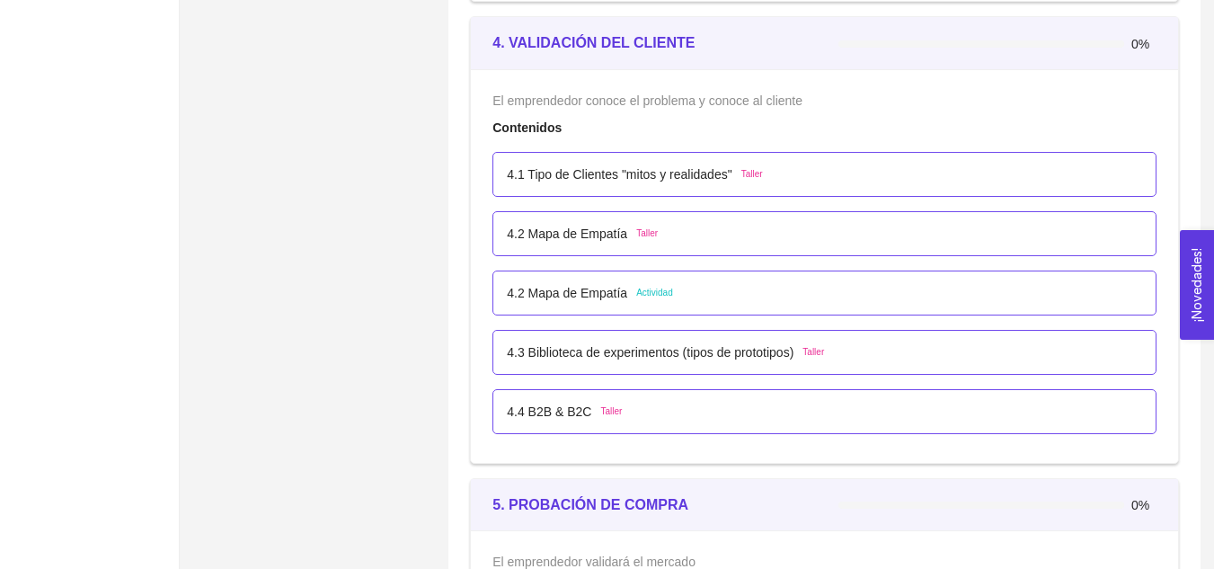
click at [608, 184] on div "4.1 Tipo de Clientes "mitos y realidades" Taller" at bounding box center [825, 174] width 664 height 45
click at [606, 170] on p "4.1 Tipo de Clientes "mitos y realidades"" at bounding box center [619, 174] width 225 height 20
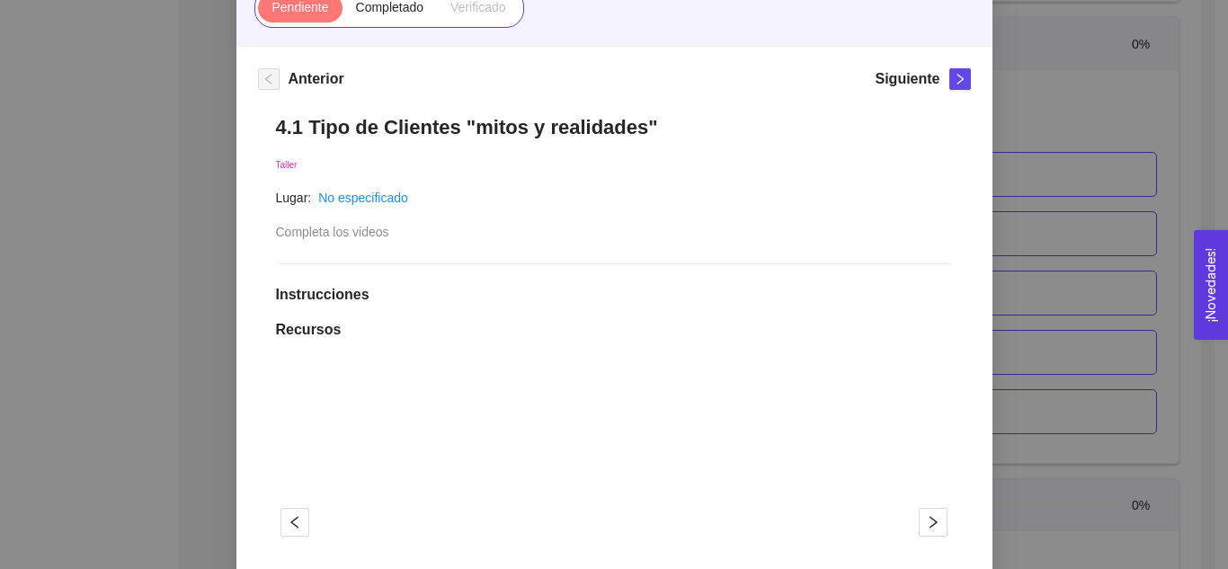
scroll to position [146, 0]
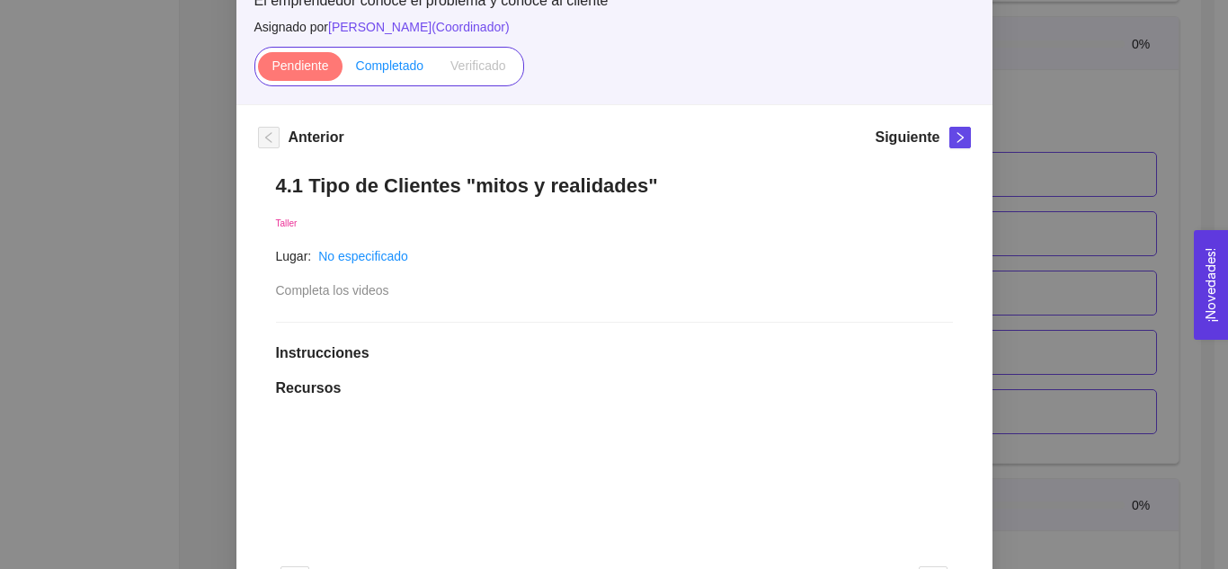
click at [379, 60] on span "Completado" at bounding box center [390, 65] width 68 height 14
click at [342, 70] on input "Completado" at bounding box center [342, 70] width 0 height 0
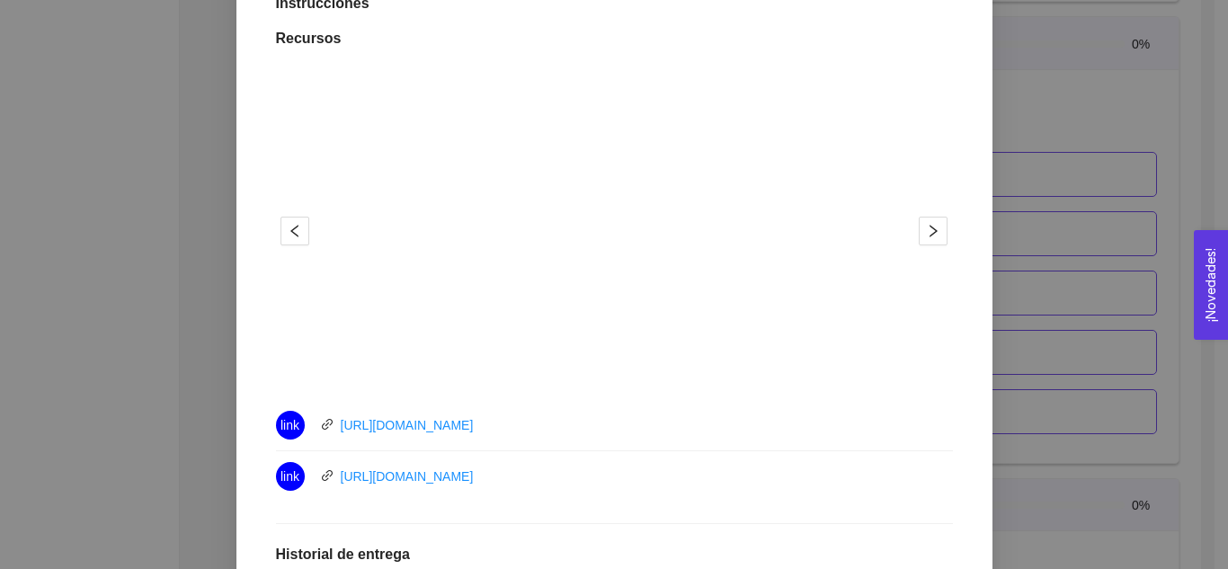
scroll to position [493, 0]
click at [611, 235] on div at bounding box center [613, 233] width 609 height 324
click at [611, 235] on icon "right" at bounding box center [933, 233] width 14 height 14
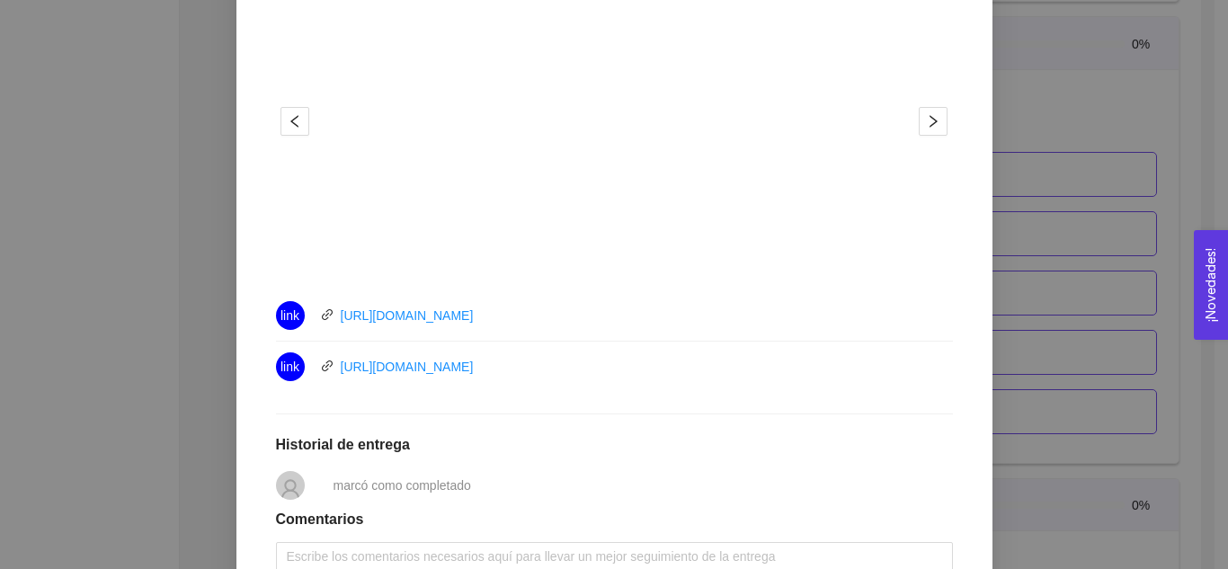
scroll to position [698, 0]
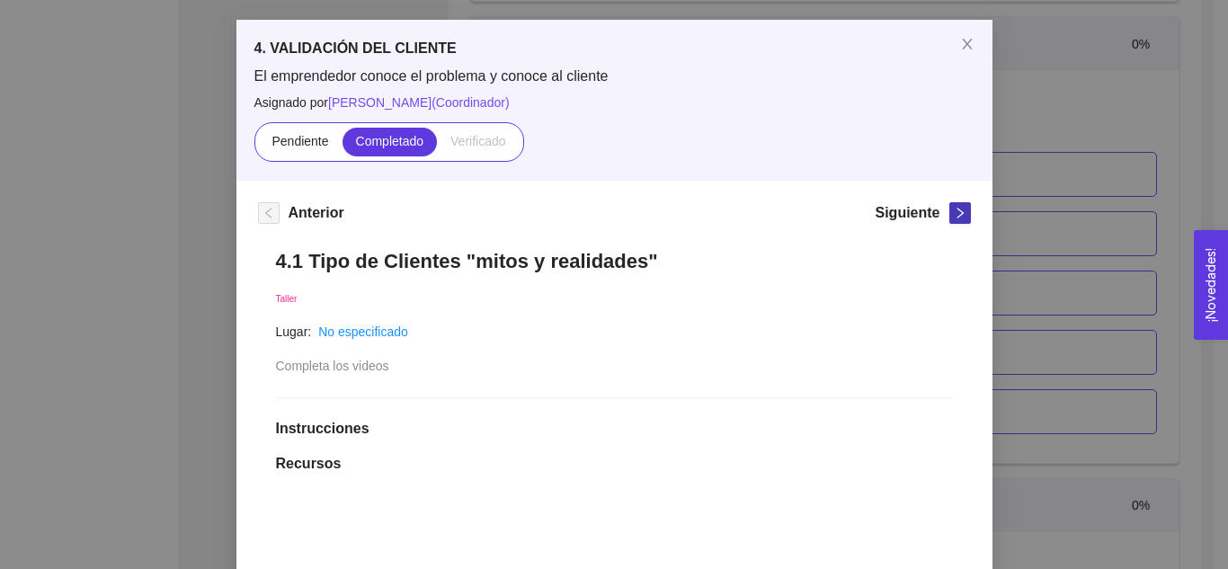
click at [611, 216] on icon "right" at bounding box center [960, 213] width 13 height 13
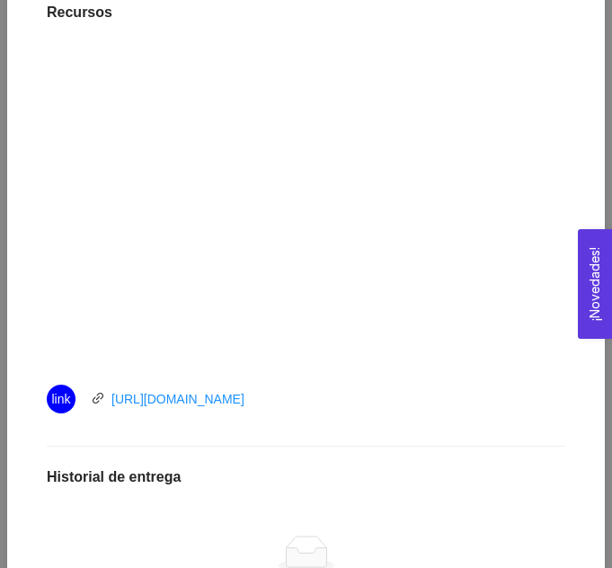
scroll to position [522, 0]
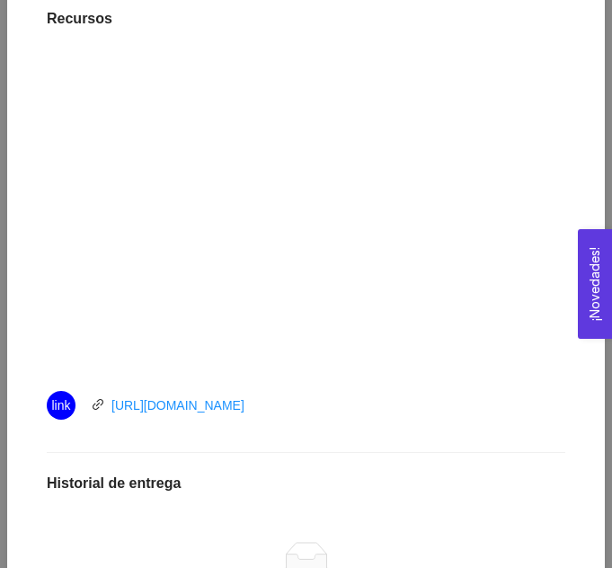
drag, startPoint x: 320, startPoint y: 410, endPoint x: 83, endPoint y: 409, distance: 237.3
click at [83, 409] on div "link https://youtu.be/80E_Rhba30o" at bounding box center [249, 405] width 404 height 29
copy link "https://youtu.be/80E_Rhba30o"
click at [47, 213] on div at bounding box center [306, 211] width 519 height 324
